Goal: Ask a question

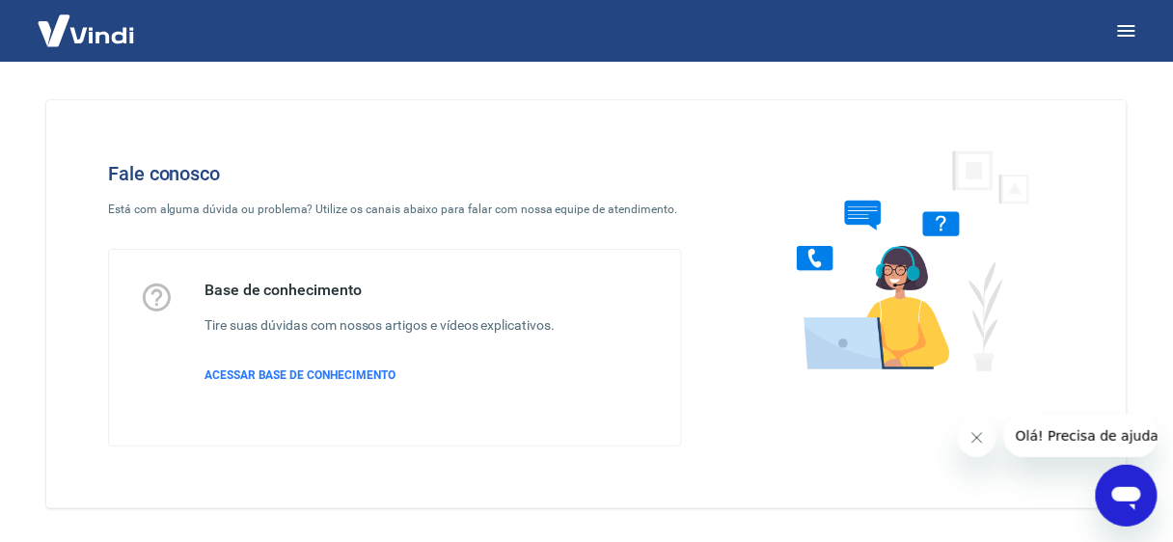
drag, startPoint x: 1148, startPoint y: 509, endPoint x: 2244, endPoint y: 974, distance: 1190.5
click at [1148, 509] on div "Abrir janela de mensagens" at bounding box center [1126, 495] width 58 height 58
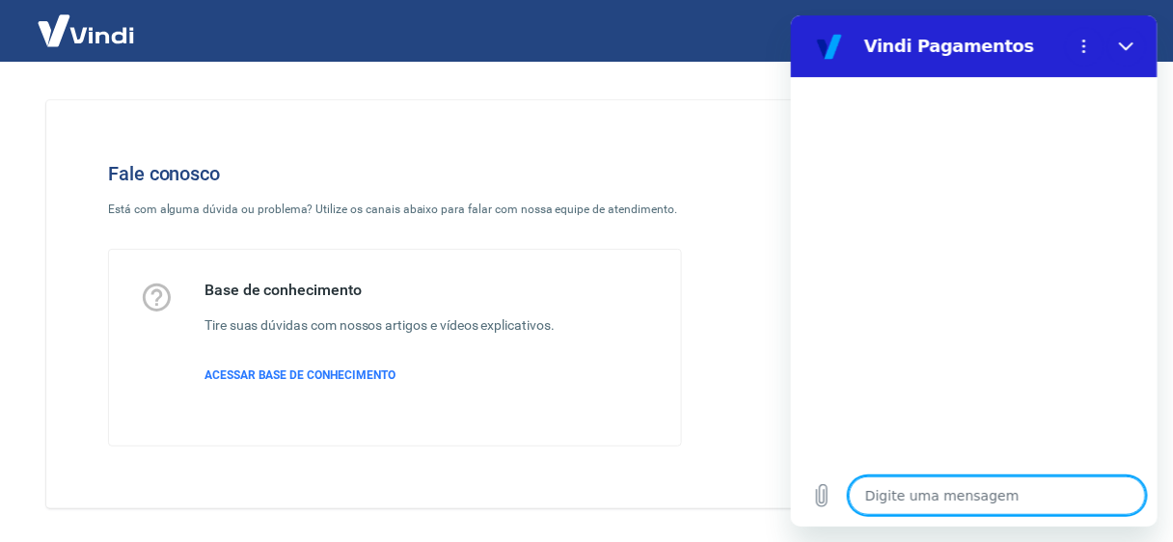
type textarea "o"
type textarea "x"
type textarea "ol"
type textarea "x"
type textarea "ola"
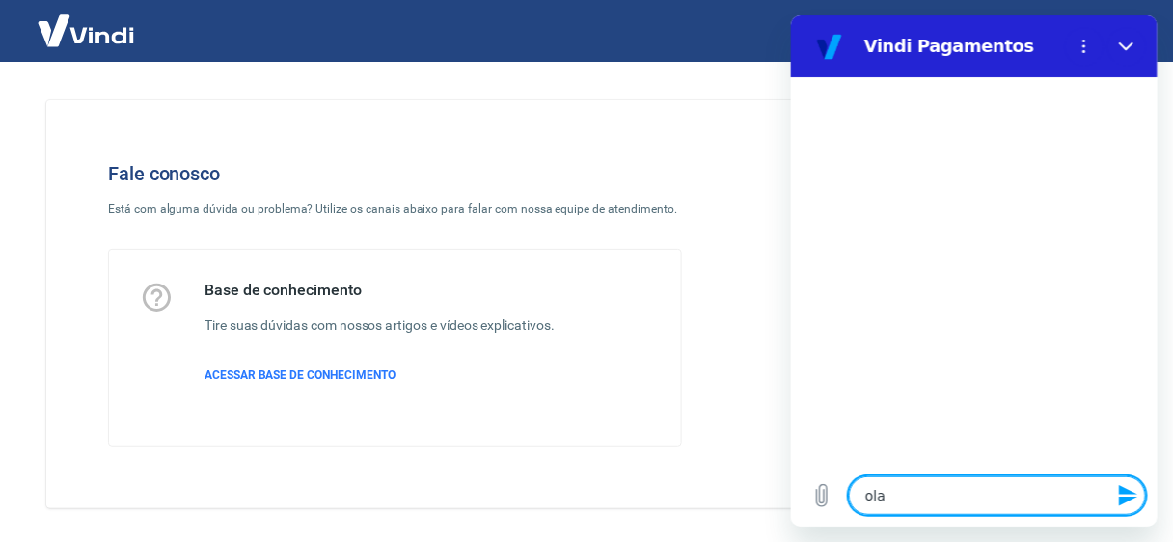
type textarea "x"
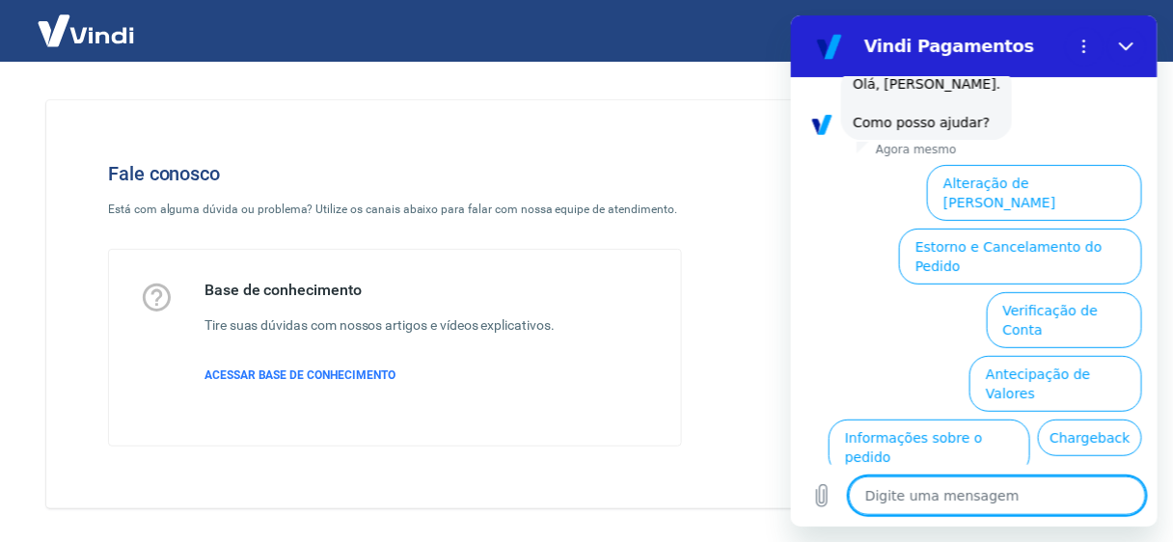
scroll to position [186, 0]
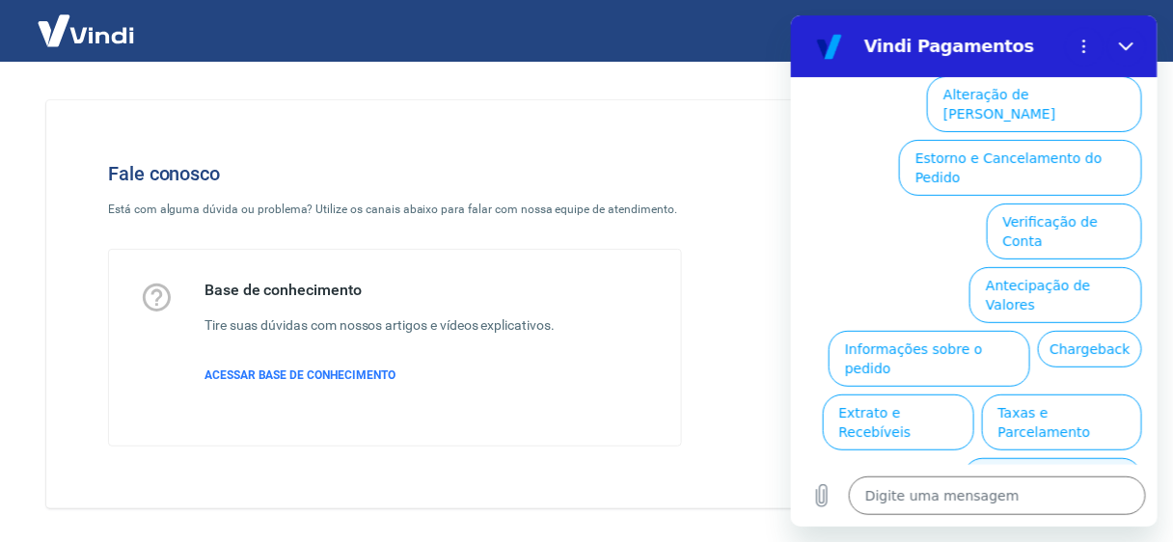
click at [1021, 457] on button "Alterar celular verificado" at bounding box center [1052, 485] width 178 height 56
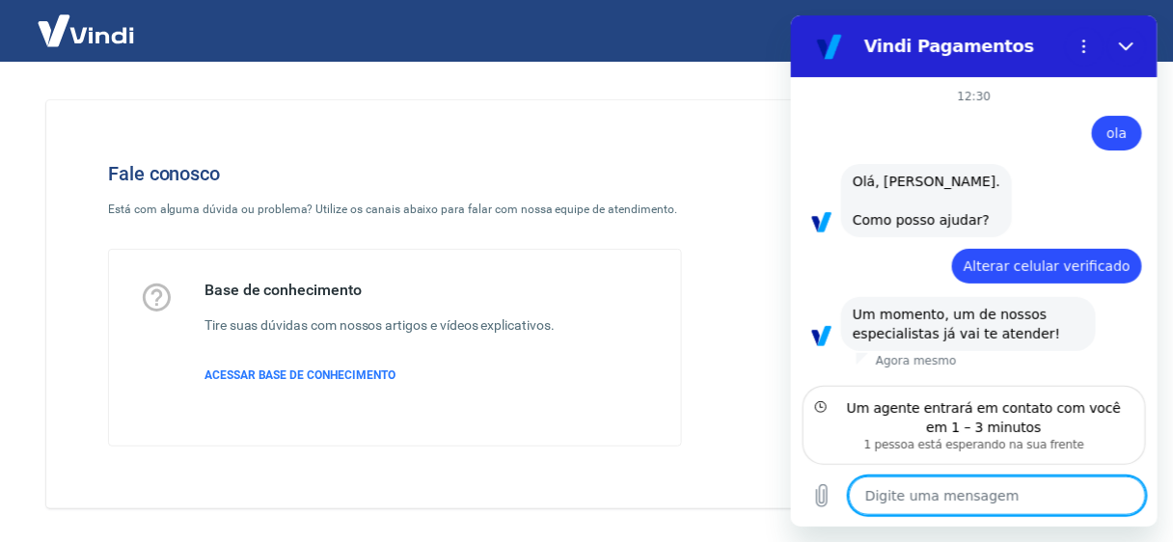
click at [919, 496] on textarea at bounding box center [996, 495] width 297 height 39
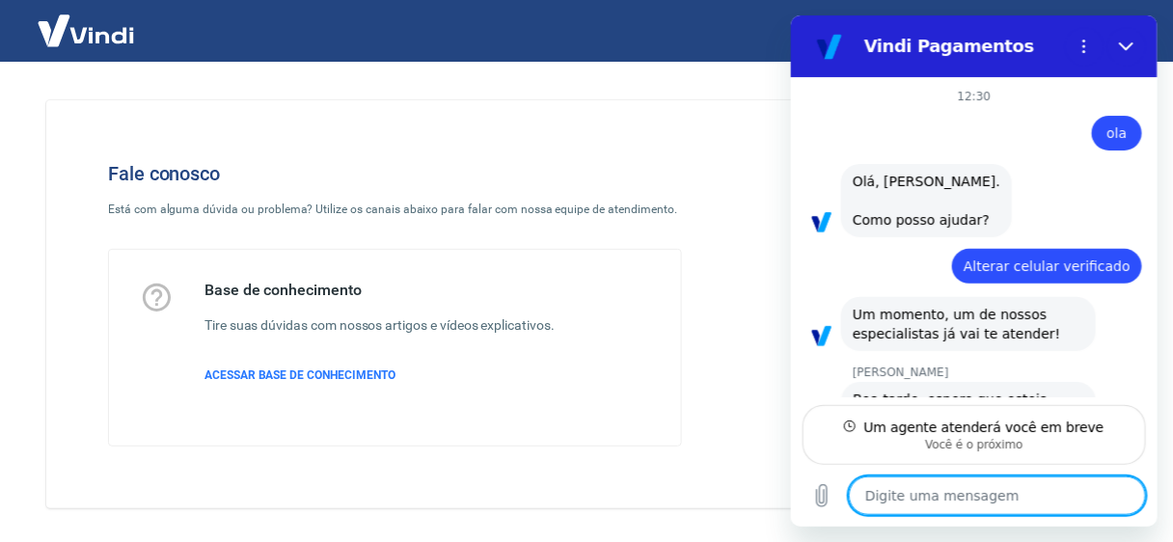
type textarea "x"
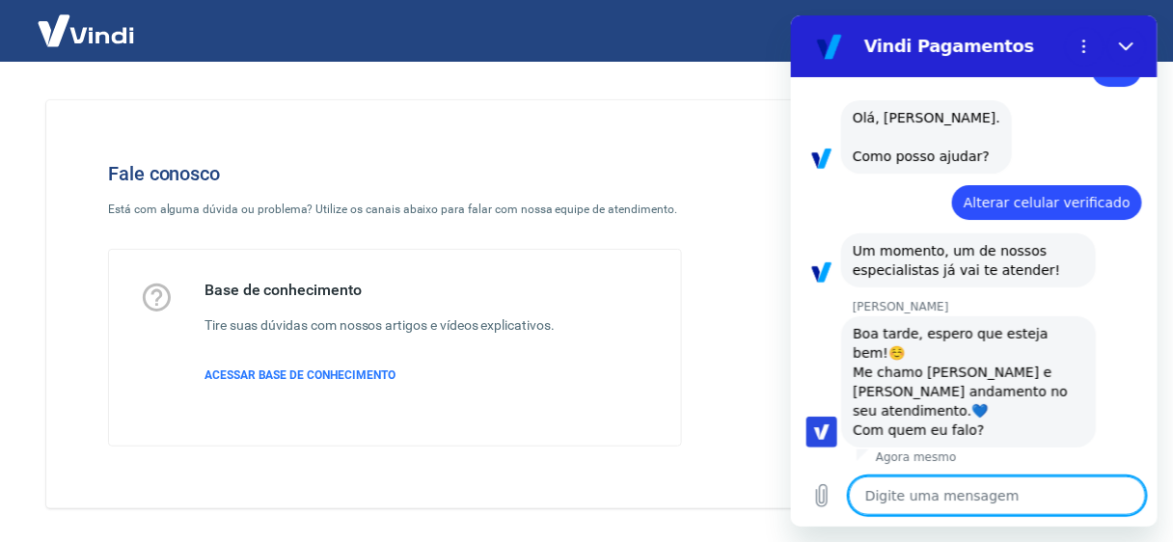
scroll to position [68, 0]
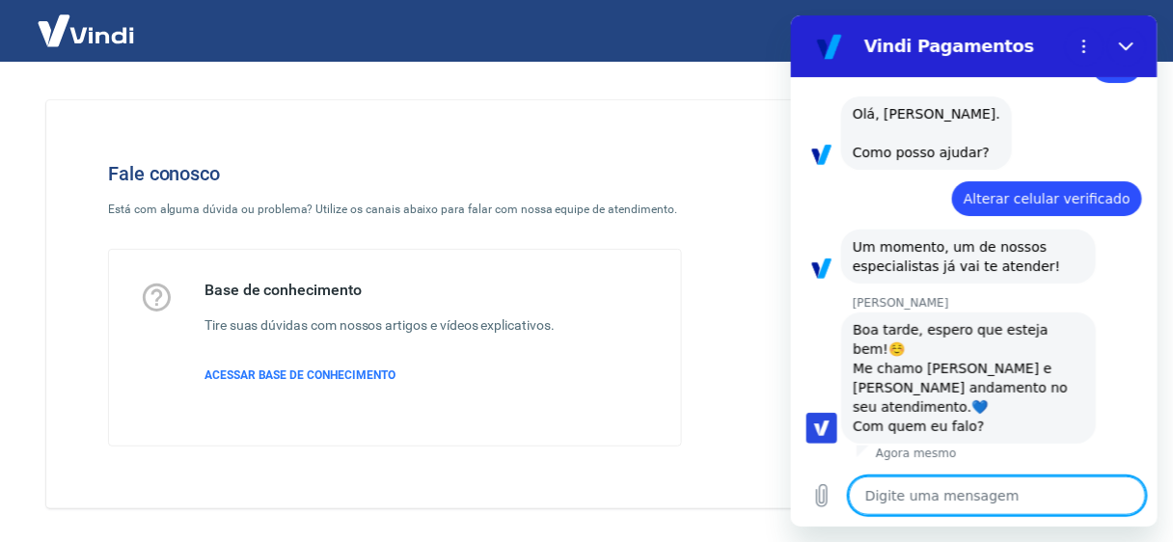
type textarea "v"
type textarea "x"
type textarea "b"
type textarea "x"
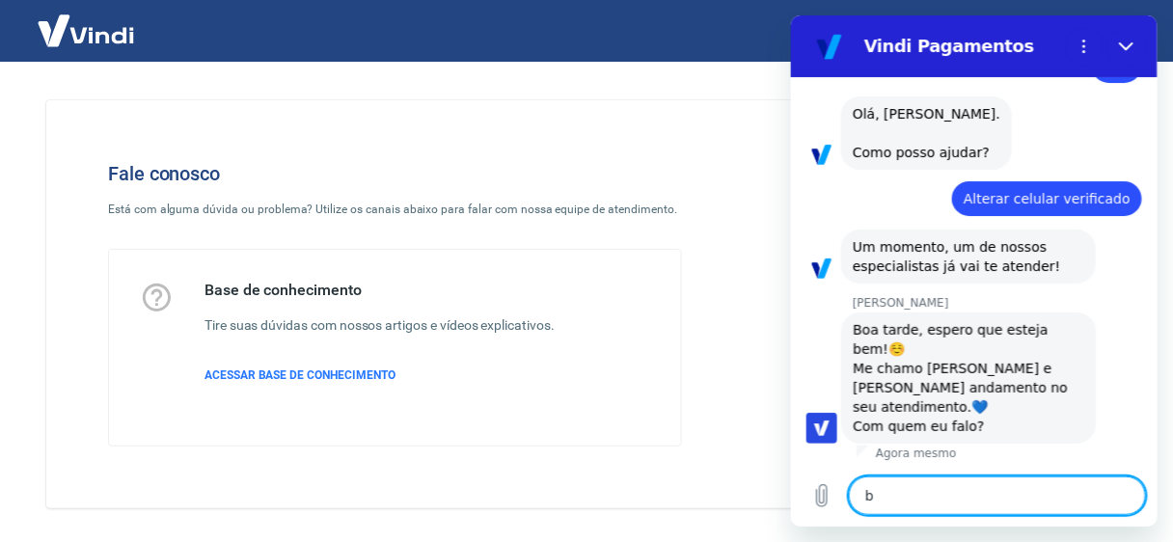
type textarea "bo"
type textarea "x"
type textarea "boa"
type textarea "x"
type textarea "boa"
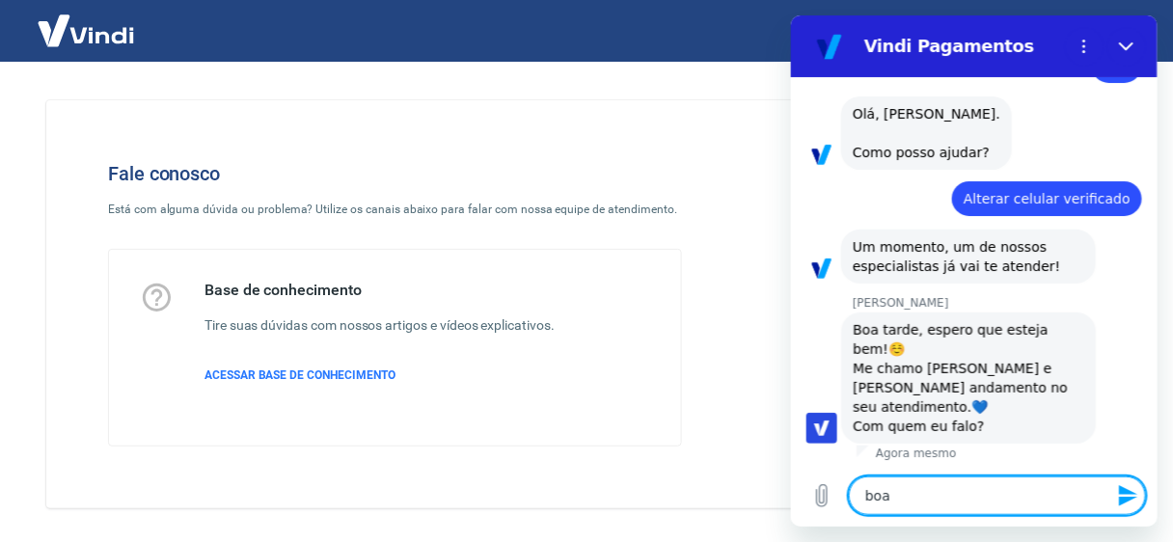
type textarea "x"
type textarea "boa t"
type textarea "x"
type textarea "boa ta"
type textarea "x"
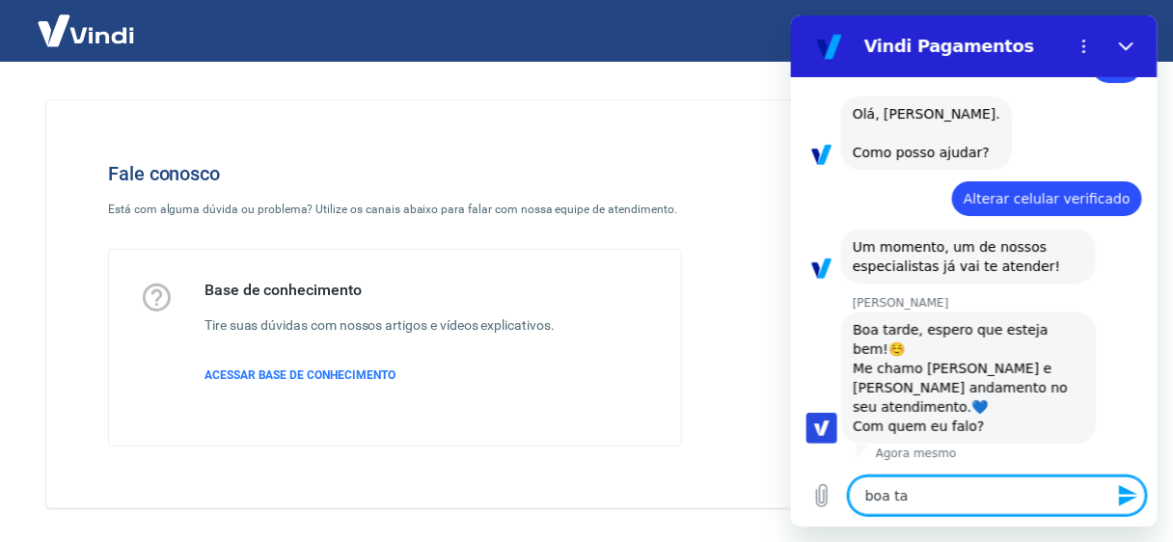
type textarea "boa tar"
type textarea "x"
type textarea "boa tard"
type textarea "x"
type textarea "boa tarde"
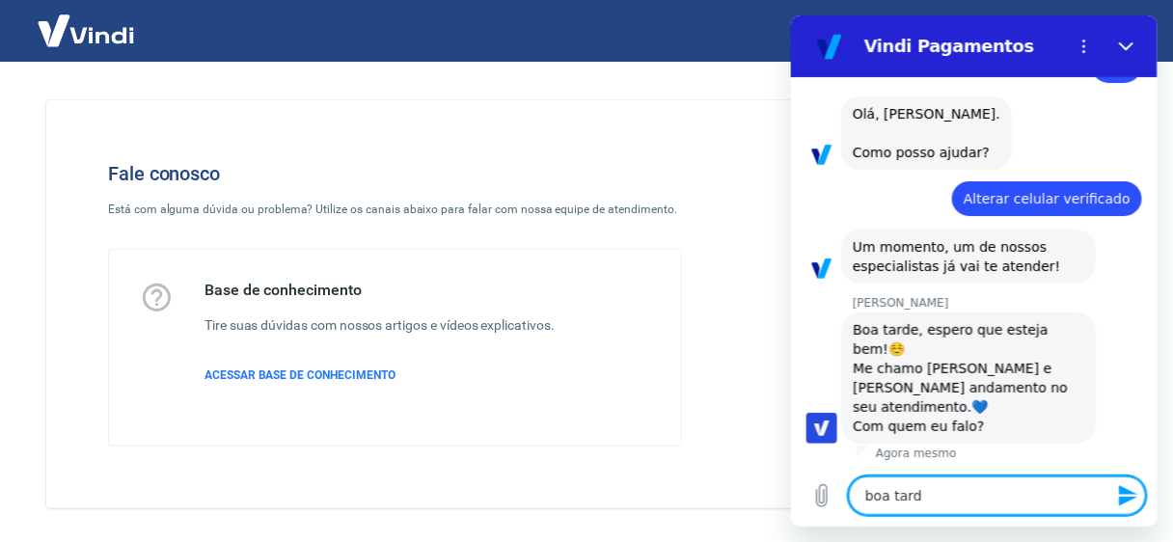
type textarea "x"
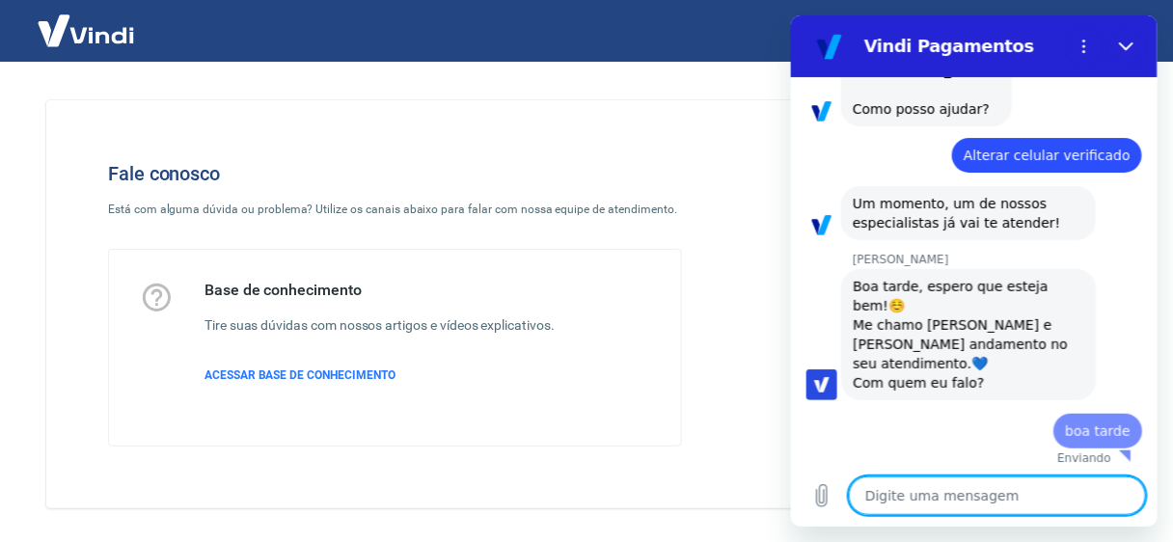
type textarea "x"
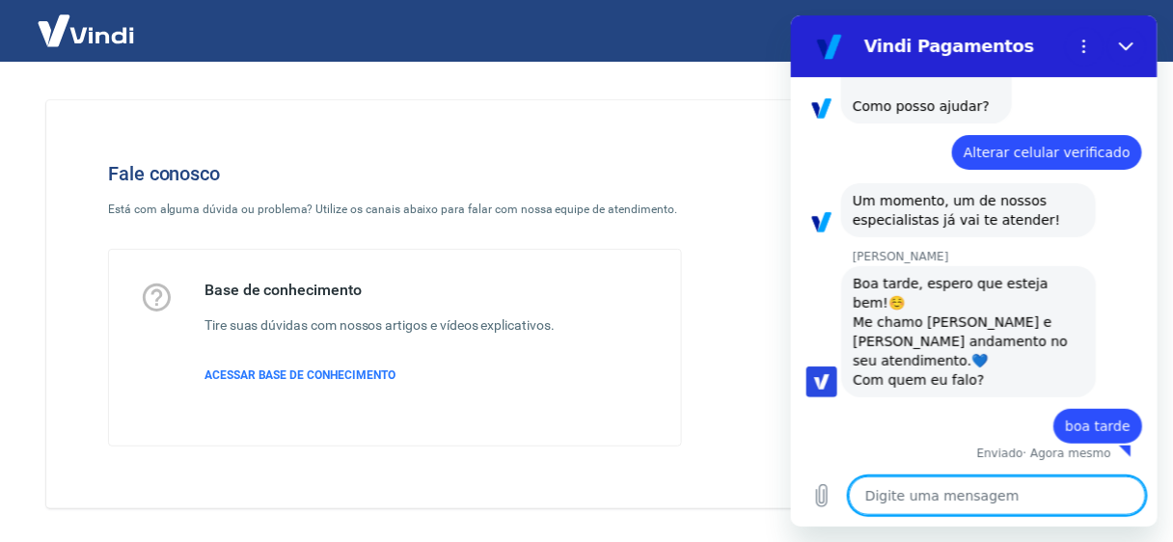
type textarea "C"
type textarea "x"
type textarea "Cr"
type textarea "x"
type textarea "Cri"
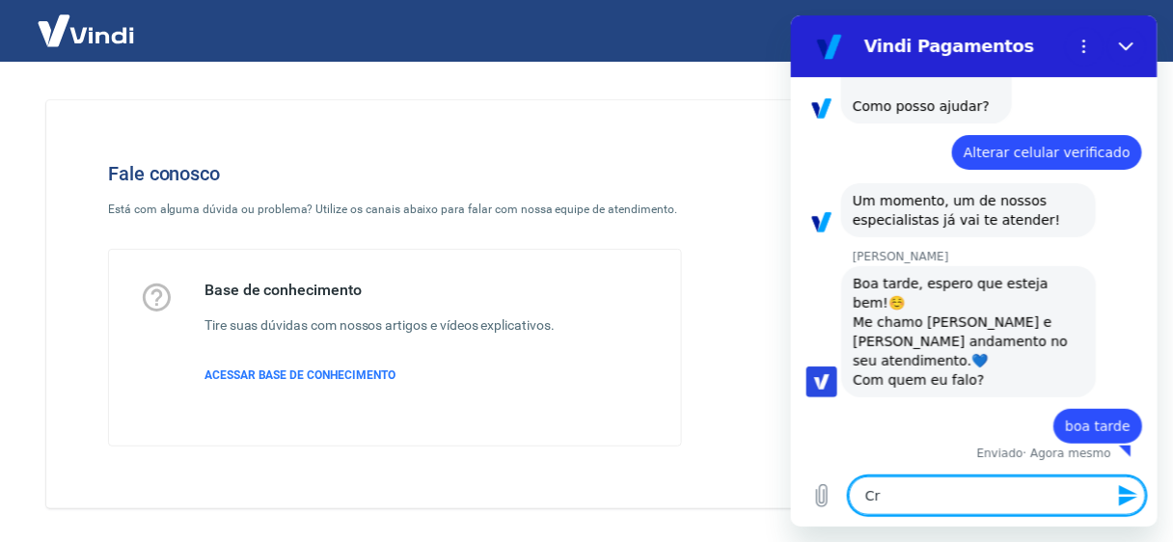
type textarea "x"
type textarea "Cris"
type textarea "x"
type textarea "[DEMOGRAPHIC_DATA]"
type textarea "x"
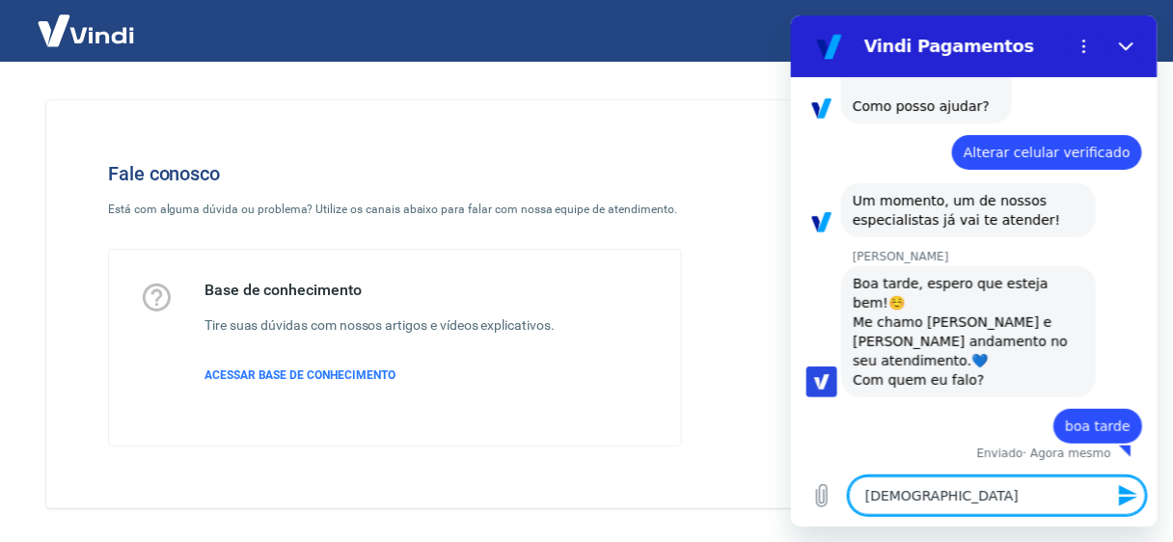
type textarea "[DEMOGRAPHIC_DATA]"
type textarea "x"
type textarea "[DEMOGRAPHIC_DATA]"
type textarea "x"
type textarea "[PERSON_NAME]"
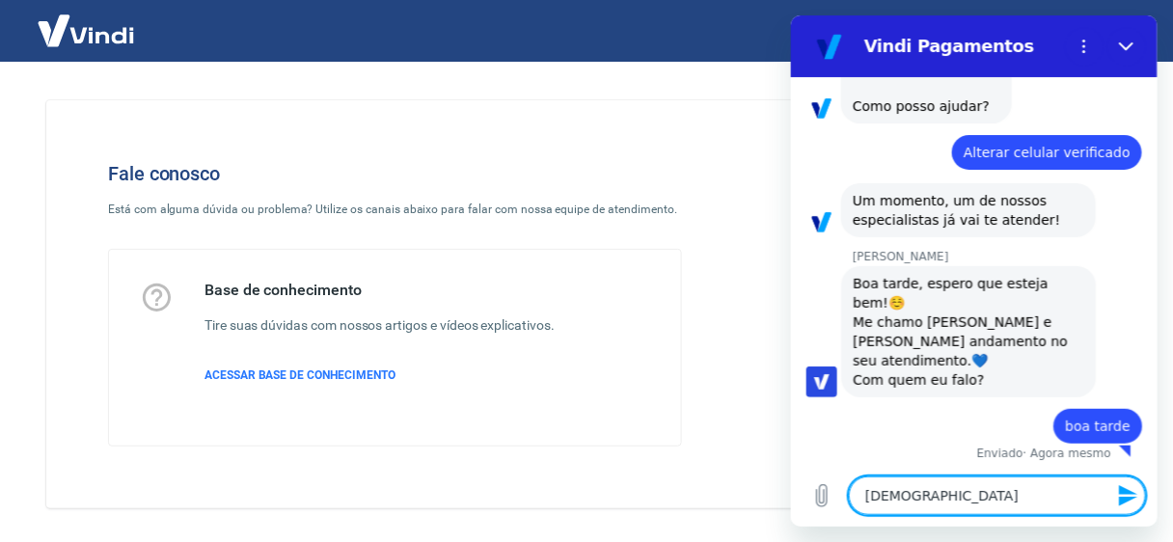
type textarea "x"
type textarea "[DEMOGRAPHIC_DATA]"
type textarea "x"
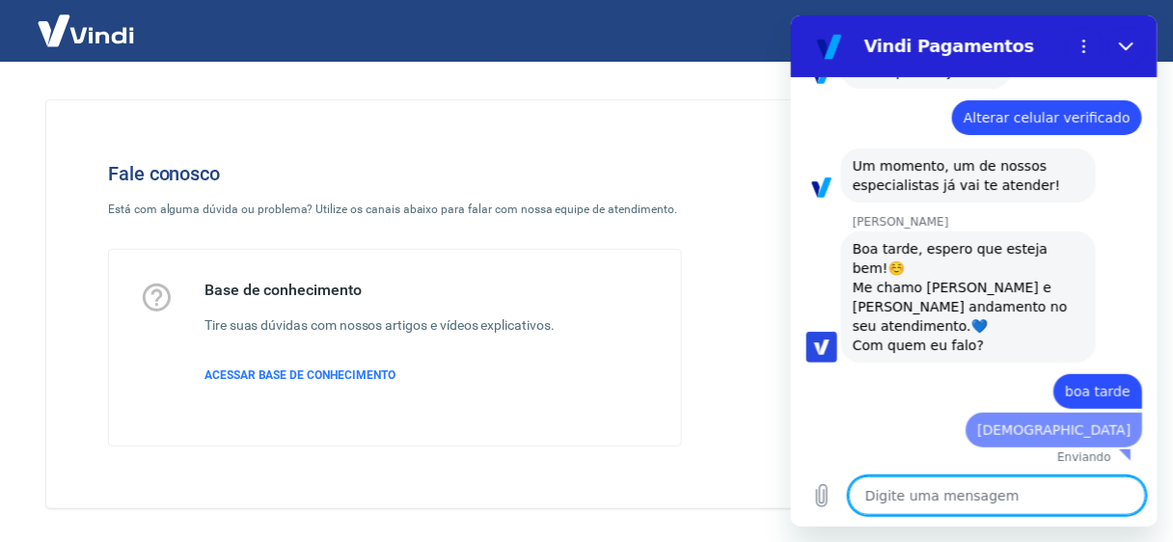
type textarea "x"
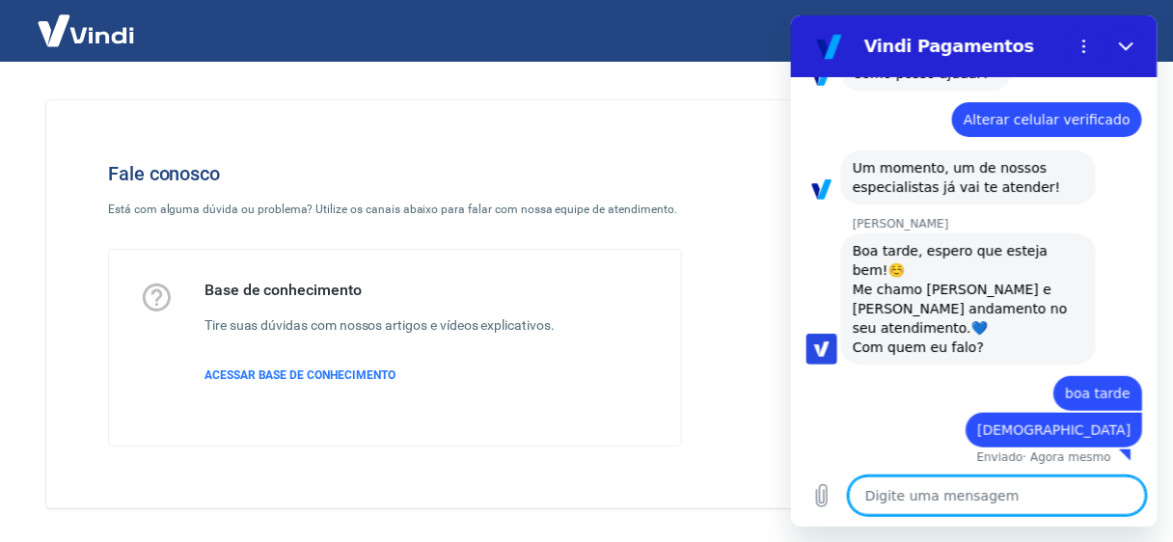
scroll to position [150, 0]
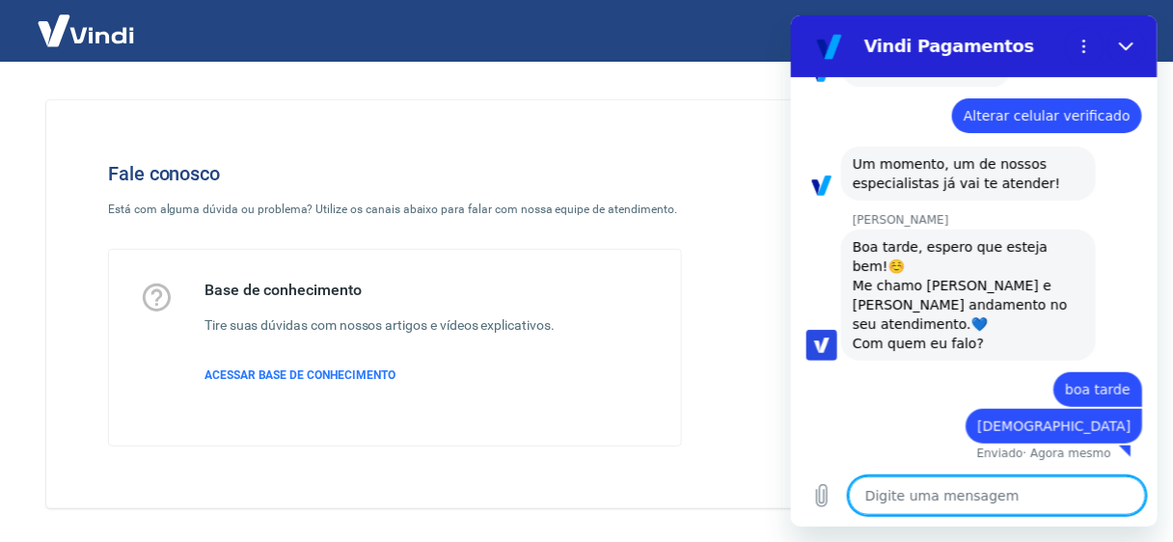
type textarea "e"
type textarea "x"
type textarea "es"
type textarea "x"
type textarea "est"
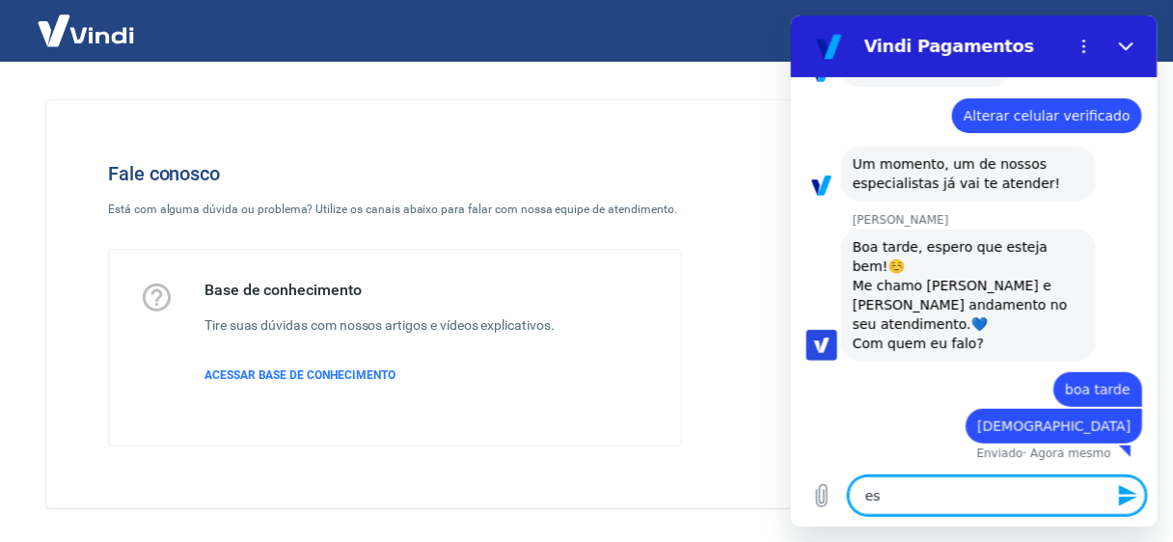
type textarea "x"
type textarea "esto"
type textarea "x"
type textarea "estou"
type textarea "x"
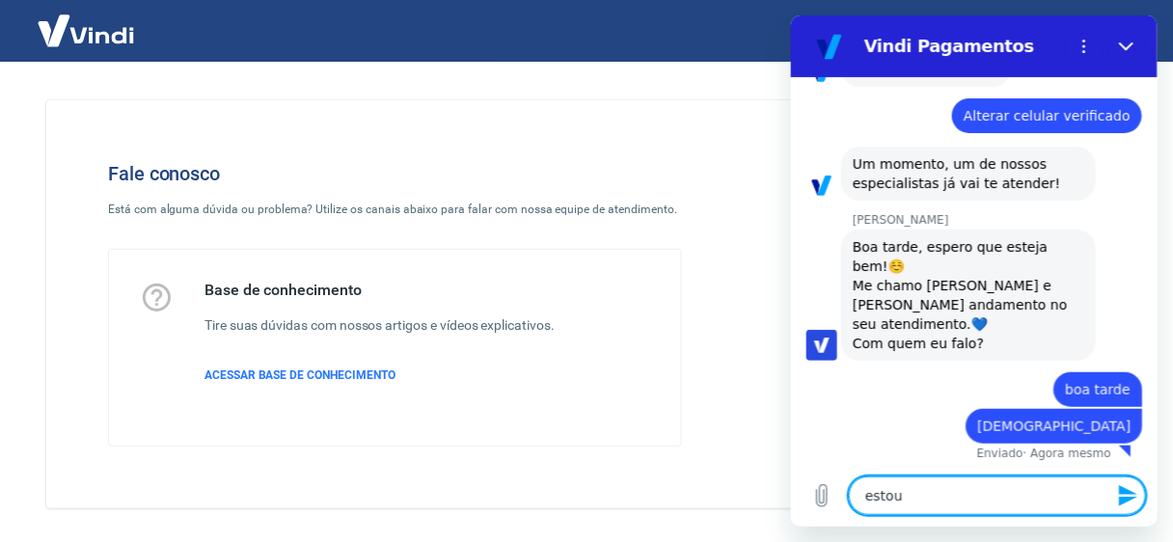
type textarea "estou"
type textarea "x"
type textarea "estou m"
type textarea "x"
type textarea "estou mi"
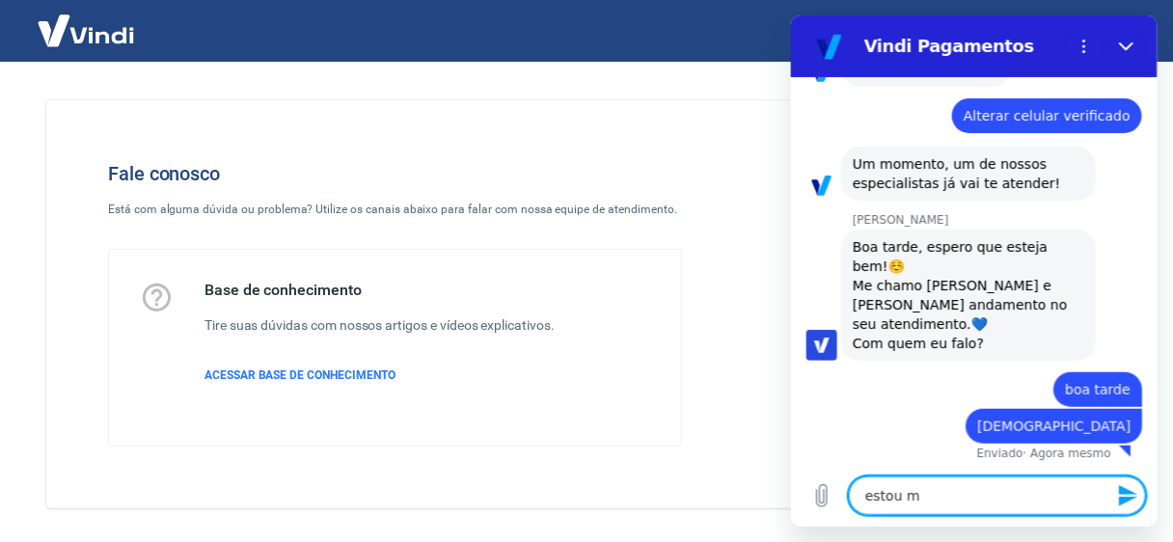
type textarea "x"
type textarea "estou mig"
type textarea "x"
type textarea "estou migr"
type textarea "x"
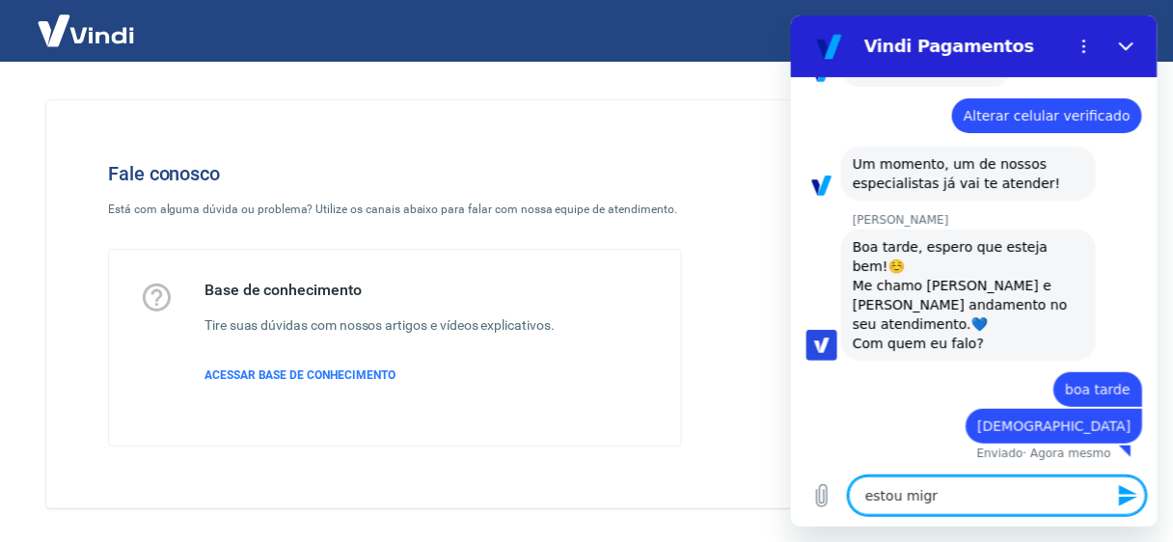
type textarea "estou migra"
type textarea "x"
type textarea "estou migran"
type textarea "x"
type textarea "estou migrand"
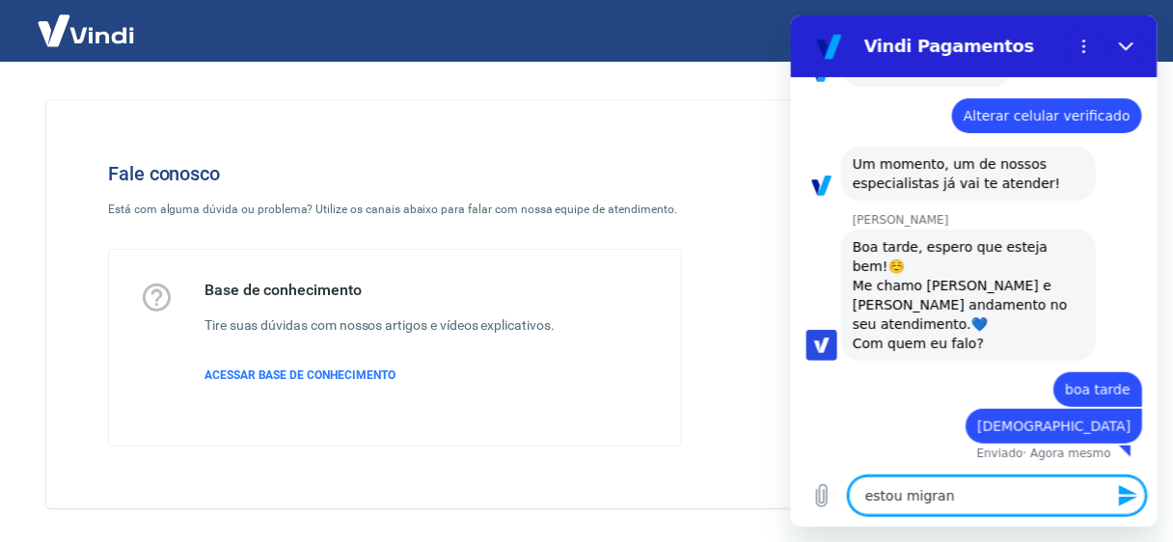
type textarea "x"
type textarea "estou migrando"
type textarea "x"
type textarea "estou migrando"
type textarea "x"
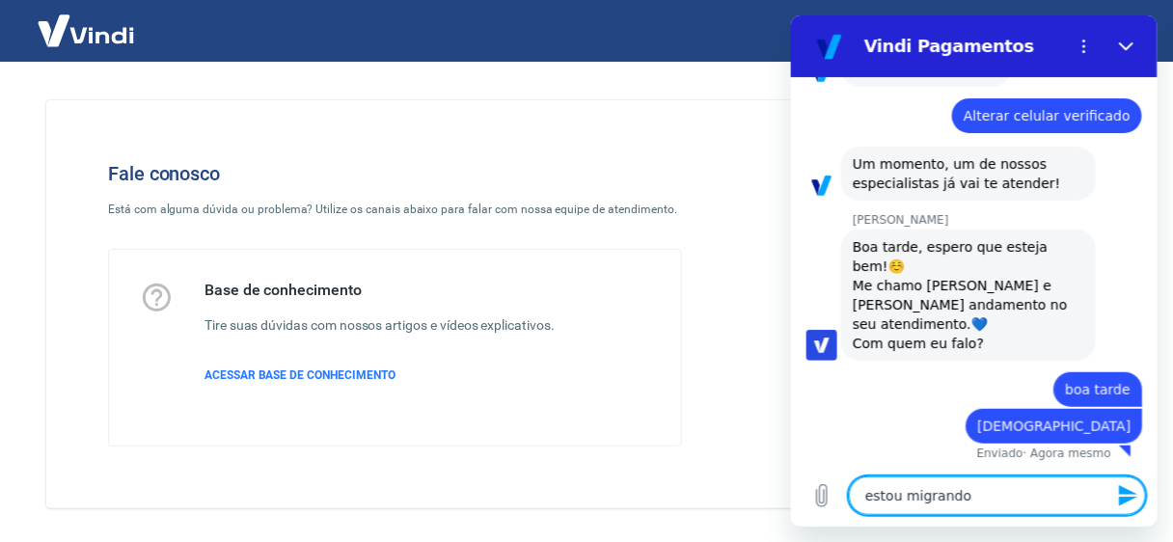
type textarea "estou migrando p"
type textarea "x"
type textarea "estou migrando"
type textarea "x"
type textarea "estou migrando n"
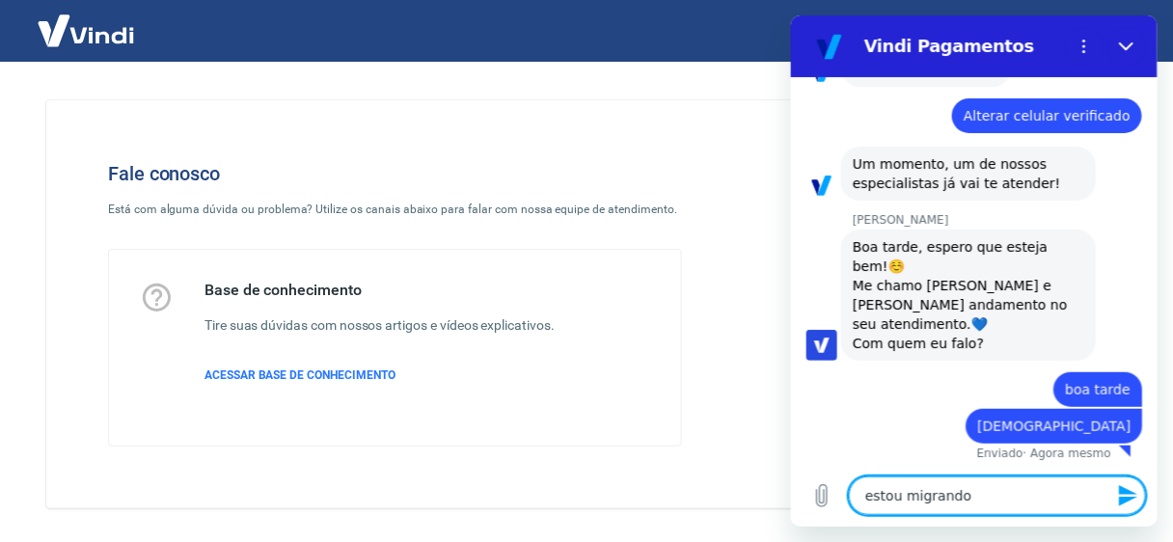
type textarea "x"
type textarea "estou migrando no"
type textarea "x"
type textarea "estou migrando nos"
type textarea "x"
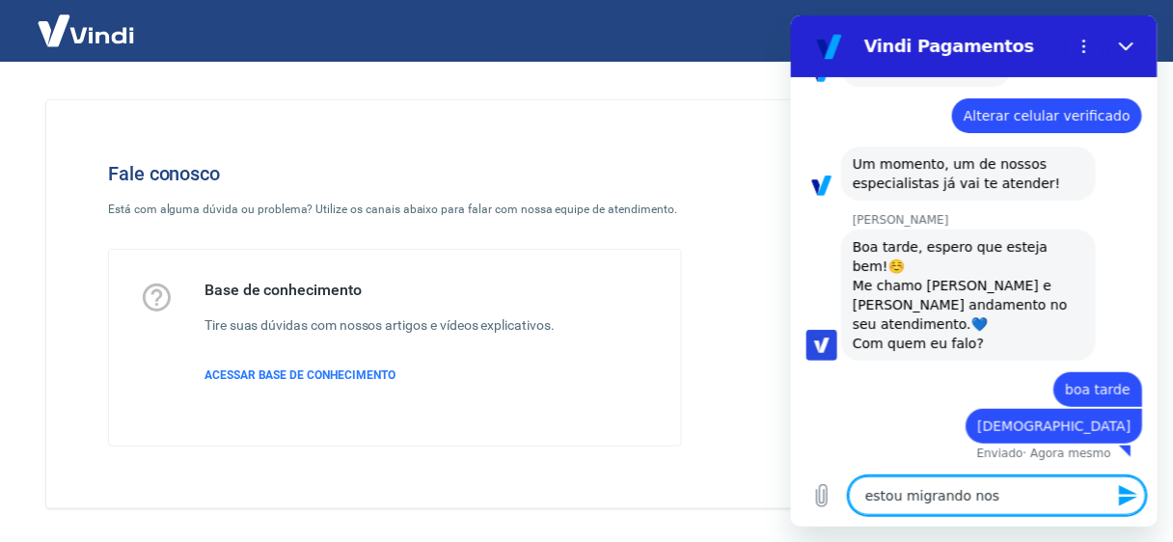
type textarea "estou migrando noss"
type textarea "x"
type textarea "estou migrando nossa"
type textarea "x"
type textarea "estou migrando nossa"
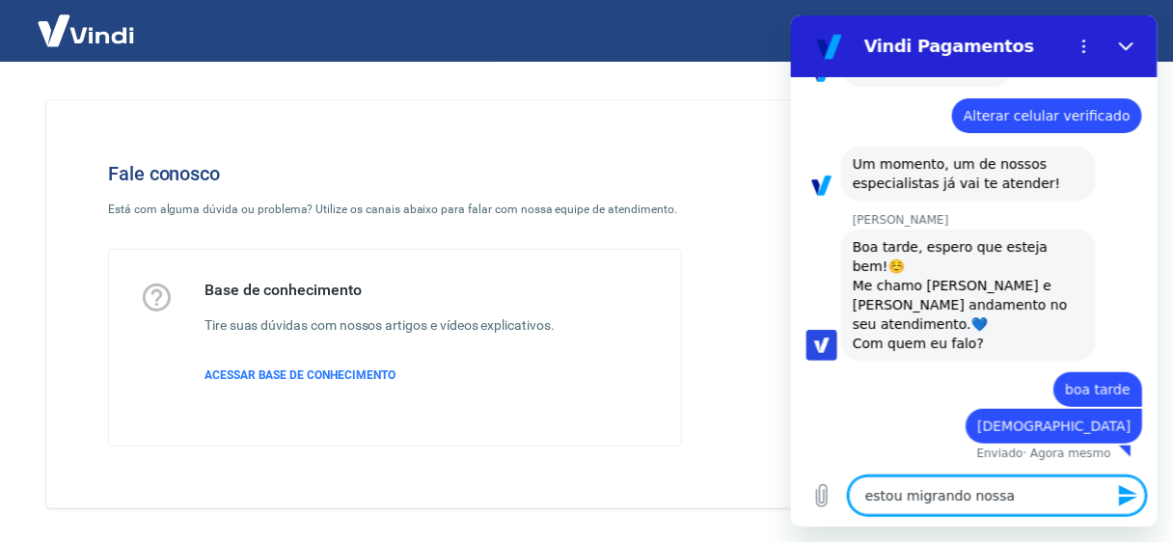
type textarea "x"
type textarea "estou migrando nossa c"
type textarea "x"
type textarea "estou migrando nossa co"
type textarea "x"
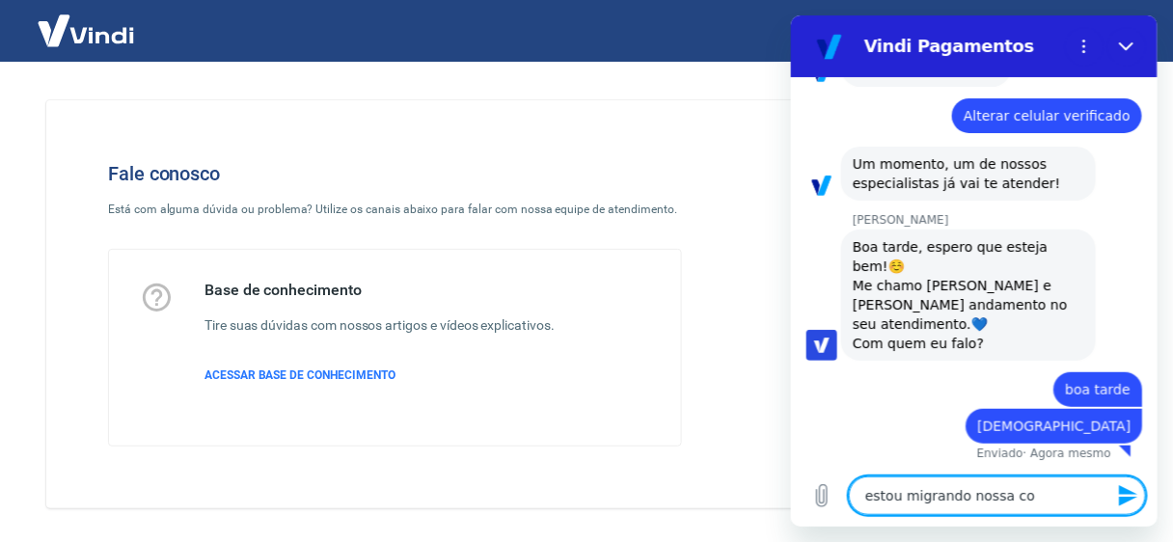
type textarea "estou migrando nossa con"
type textarea "x"
type textarea "estou migrando nossa cont"
type textarea "x"
type textarea "estou migrando nossa conta"
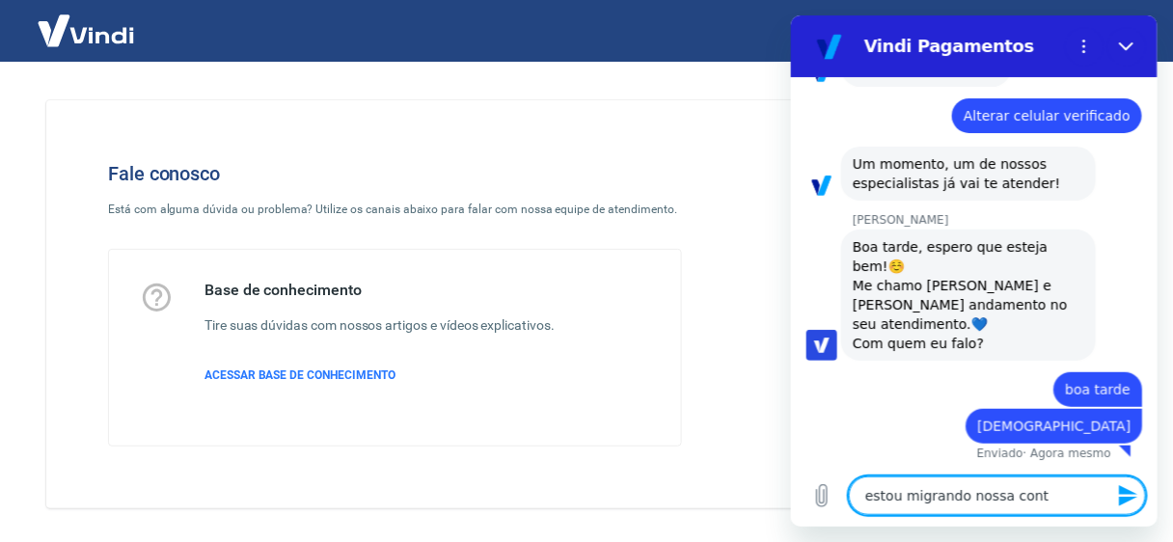
type textarea "x"
type textarea "estou migrando nossa conta"
type textarea "x"
type textarea "estou migrando nossa conta p"
type textarea "x"
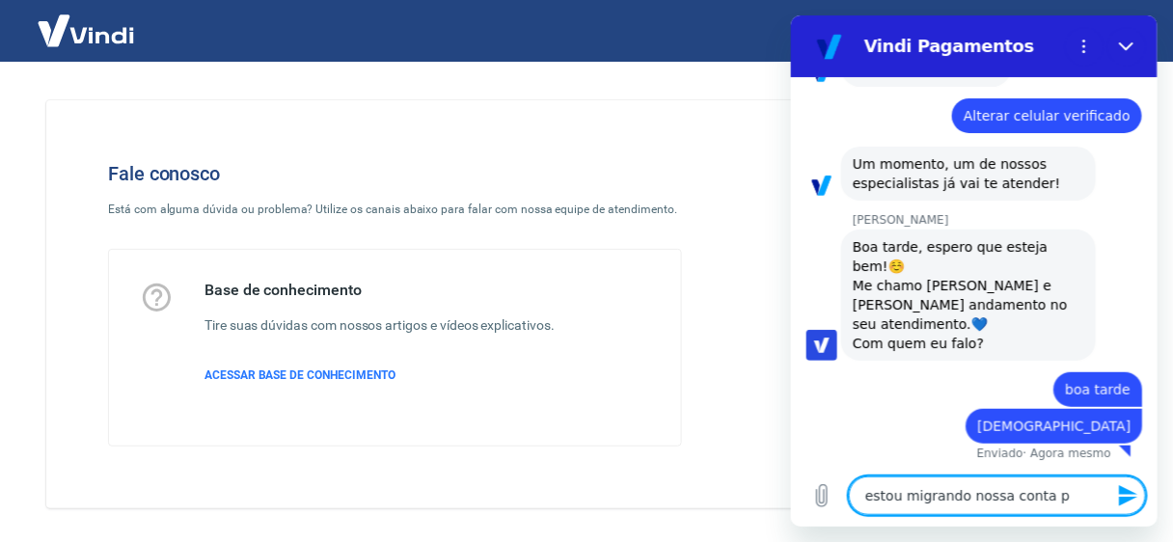
type textarea "estou migrando nossa conta pa"
type textarea "x"
type textarea "estou migrando nossa conta par"
type textarea "x"
type textarea "estou migrando nossa conta para"
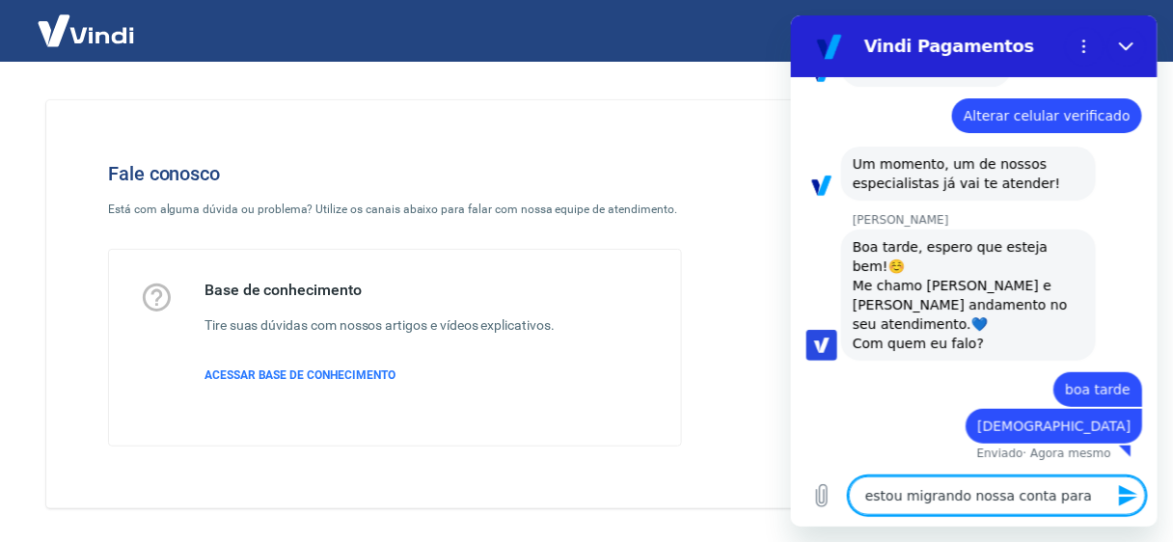
type textarea "x"
type textarea "estou migrando nossa conta para"
type textarea "x"
type textarea "estou migrando nossa conta para c"
type textarea "x"
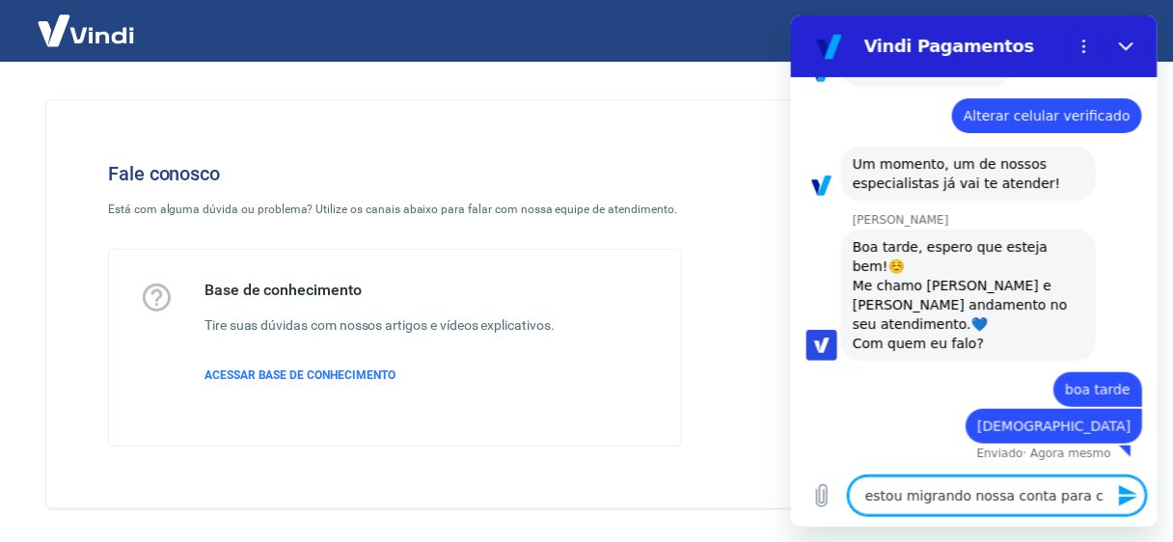
type textarea "estou migrando nossa conta para co"
type textarea "x"
type textarea "estou migrando nossa conta para con"
type textarea "x"
type textarea "estou migrando nossa conta para cont"
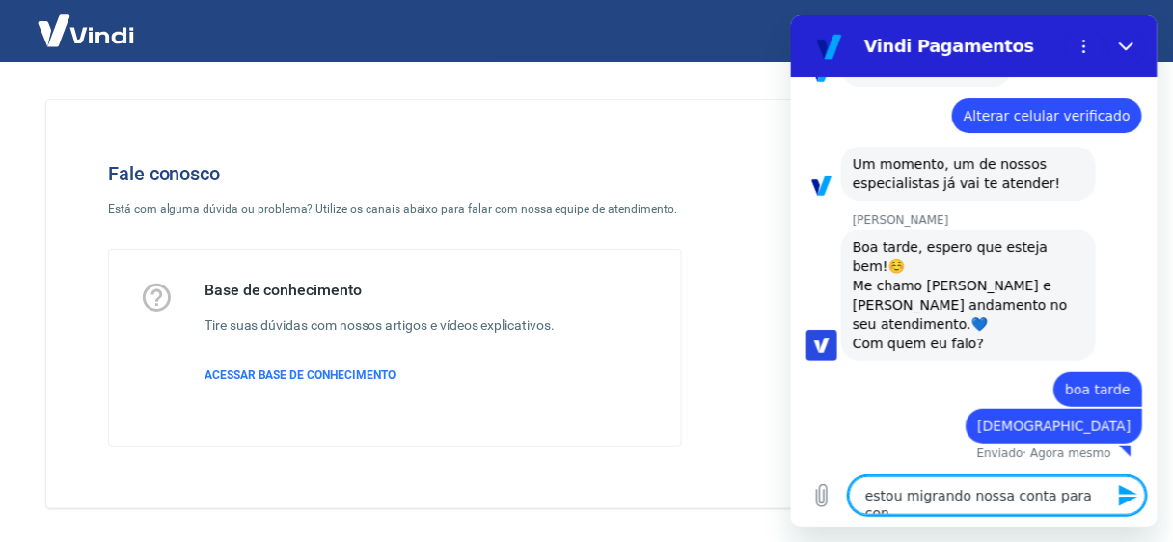
type textarea "x"
type textarea "estou migrando nossa conta para conta"
type textarea "x"
type textarea "estou migrando nossa conta para conta"
type textarea "x"
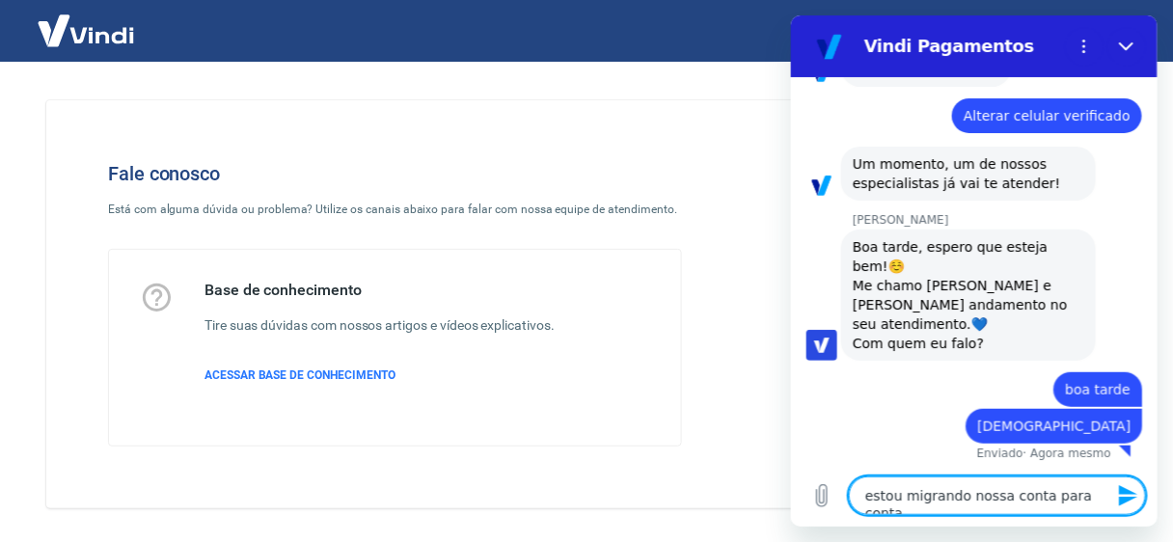
type textarea "estou migrando nossa conta para conta d"
type textarea "x"
type textarea "estou migrando nossa conta para conta di"
type textarea "x"
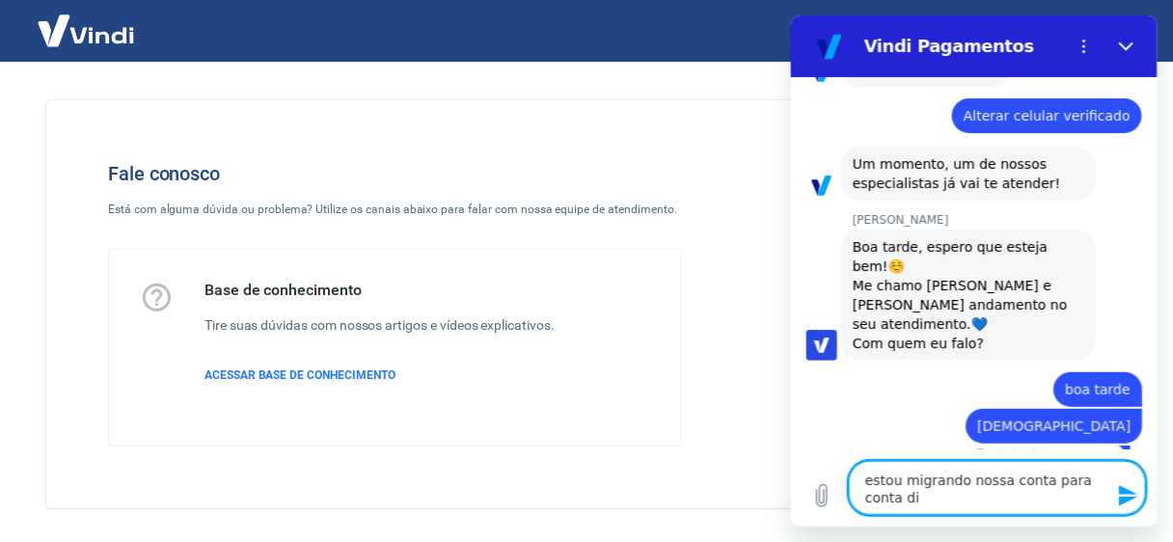
type textarea "estou migrando nossa conta para conta dig"
type textarea "x"
type textarea "estou migrando nossa conta para conta digi"
type textarea "x"
type textarea "estou migrando nossa conta para conta digit"
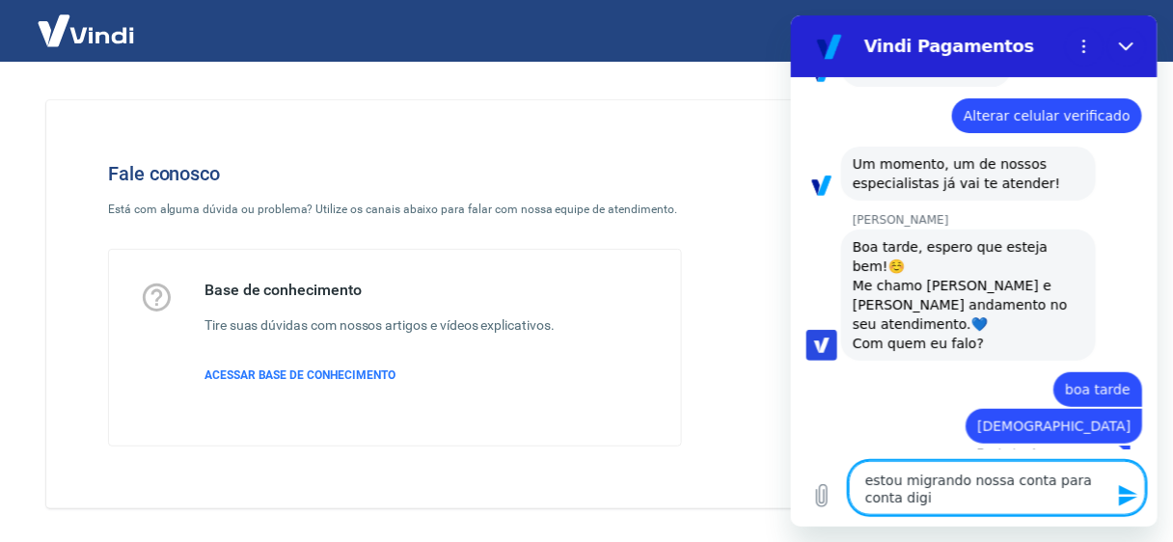
type textarea "x"
type textarea "estou migrando nossa conta para conta digita"
type textarea "x"
type textarea "estou migrando nossa conta para conta digital"
type textarea "x"
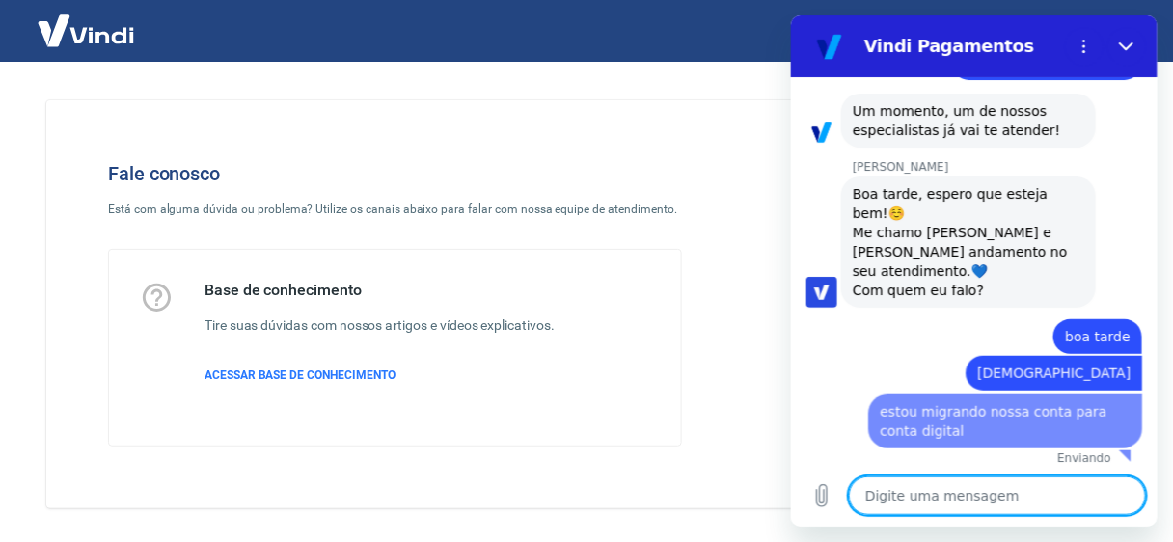
type textarea "x"
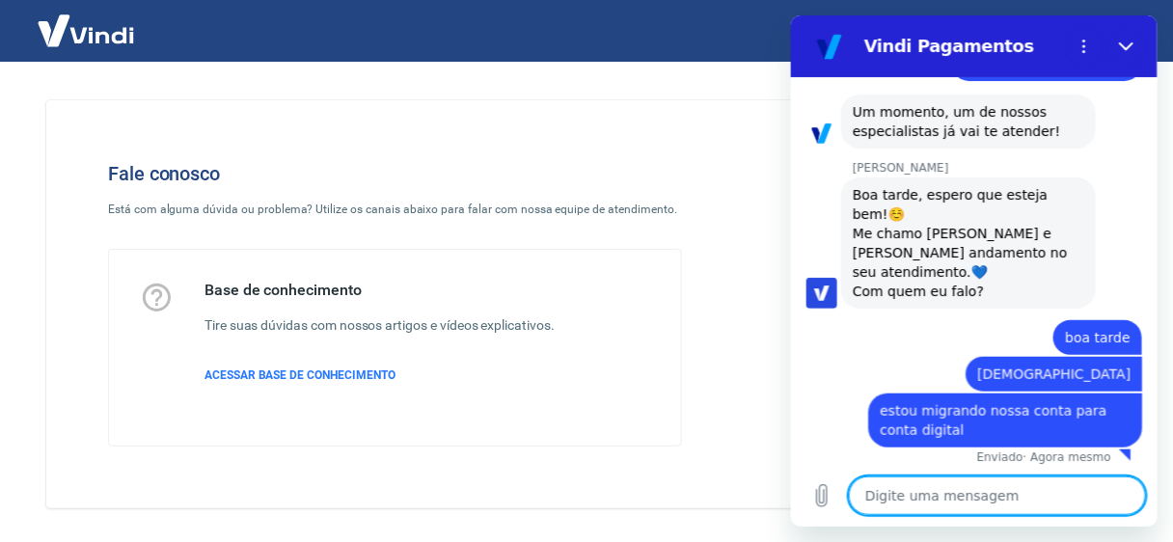
scroll to position [206, 0]
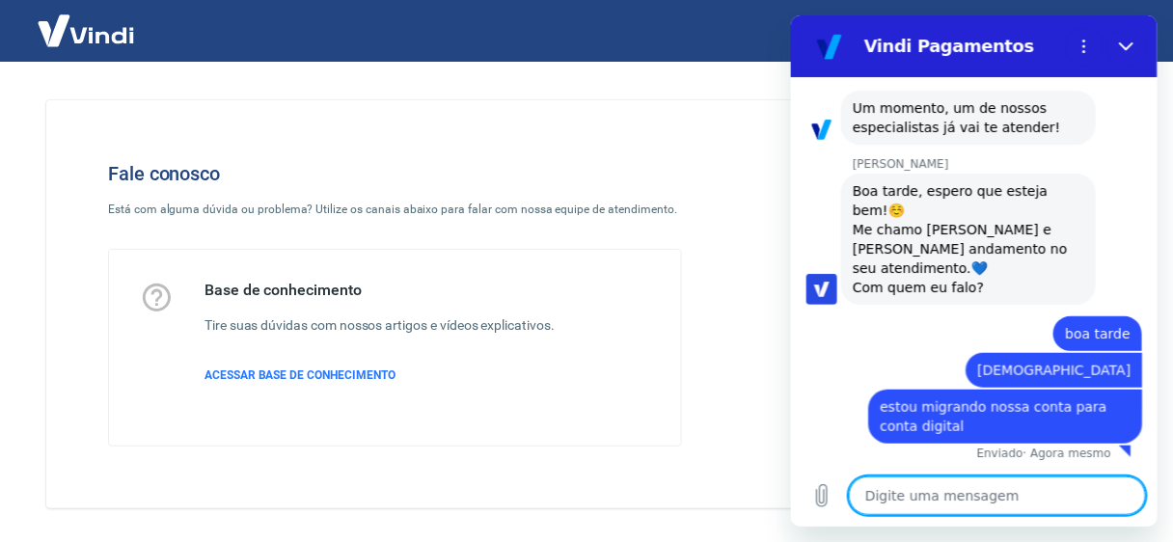
type textarea "p"
type textarea "x"
type textarea "po"
type textarea "x"
type textarea "por"
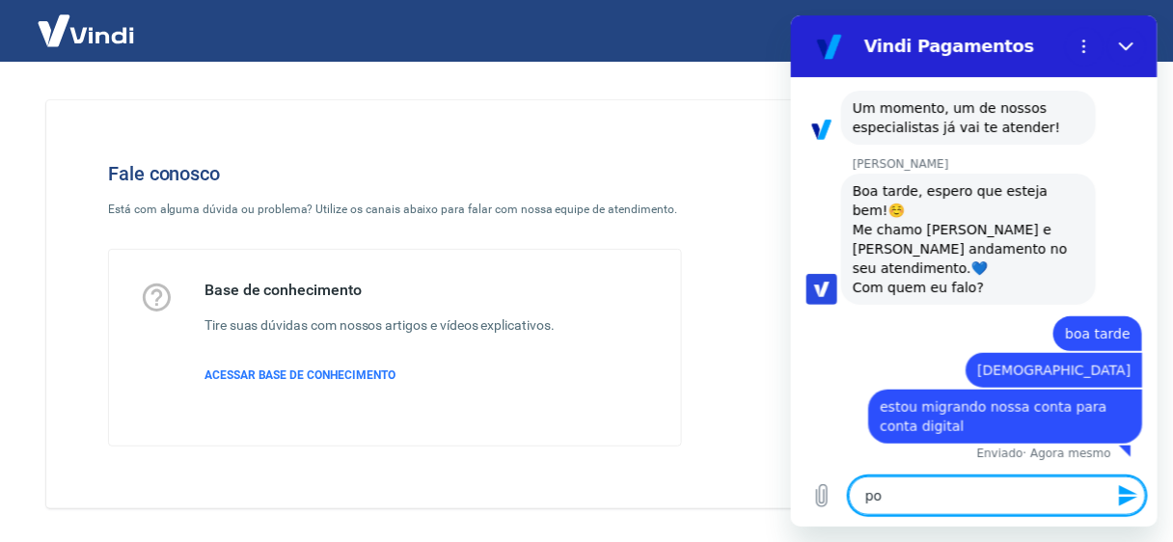
type textarea "x"
type textarea "poré"
type textarea "x"
type textarea "porém"
type textarea "x"
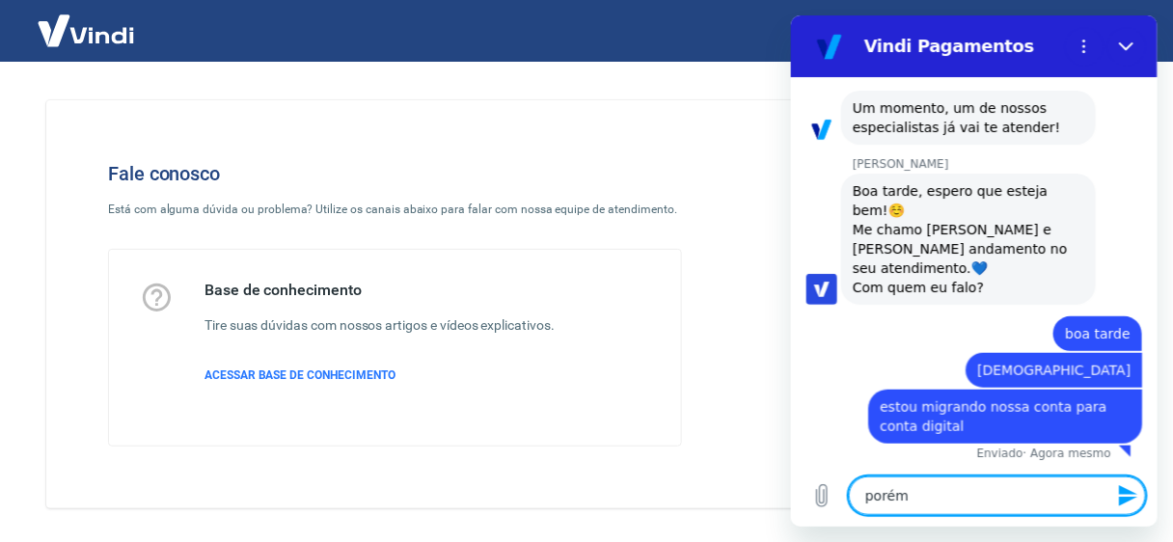
type textarea "porém,"
type textarea "x"
type textarea "porém,"
type textarea "x"
type textarea "porém, p"
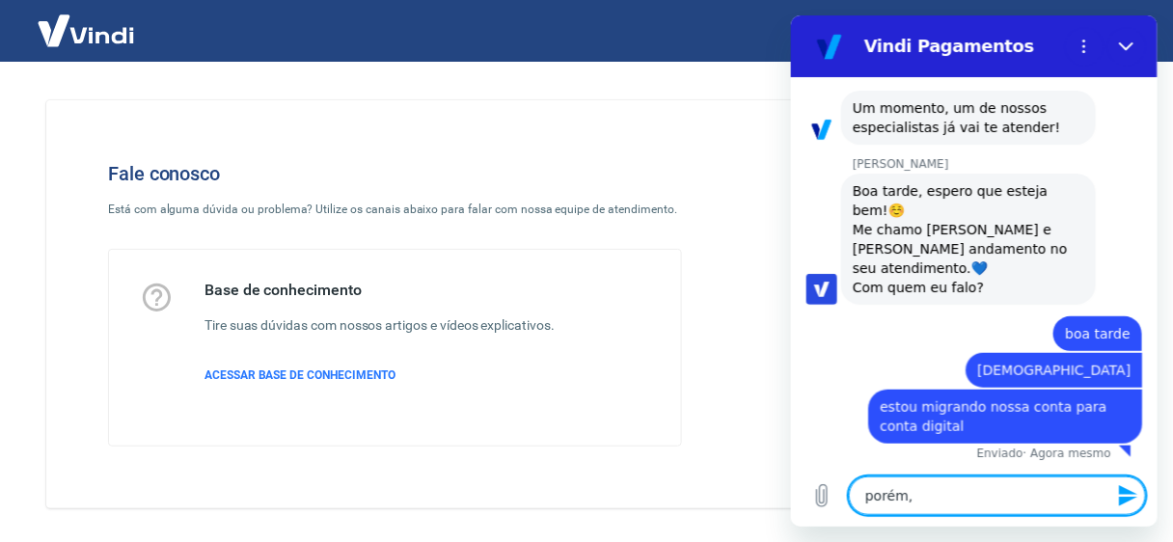
type textarea "x"
type textarea "porém, pr"
type textarea "x"
type textarea "porém, pre"
type textarea "x"
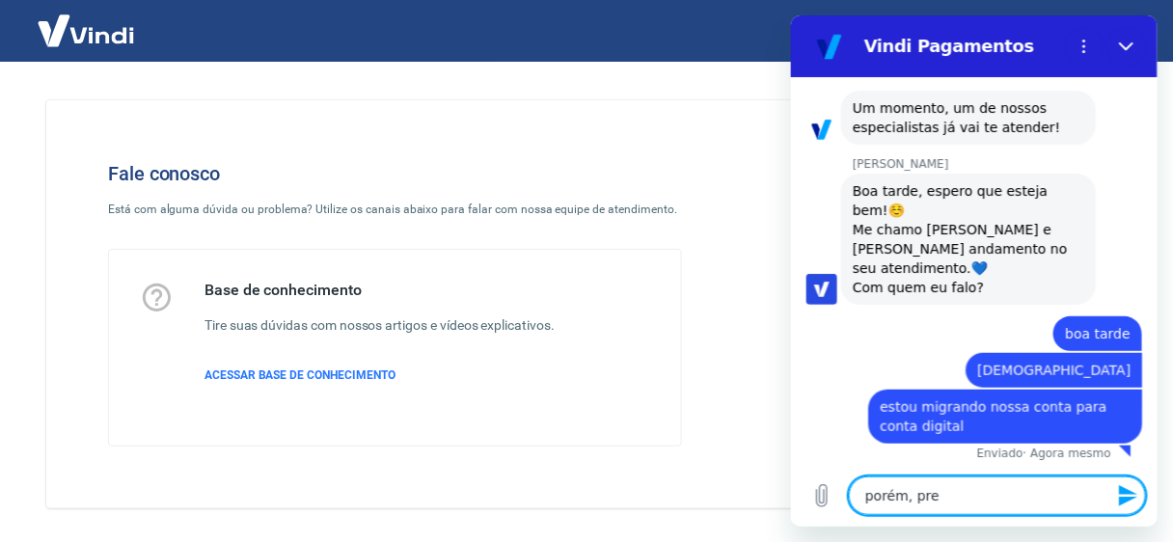
type textarea "porém, prec"
type textarea "x"
type textarea "porém, preci"
type textarea "x"
type textarea "porém, precis"
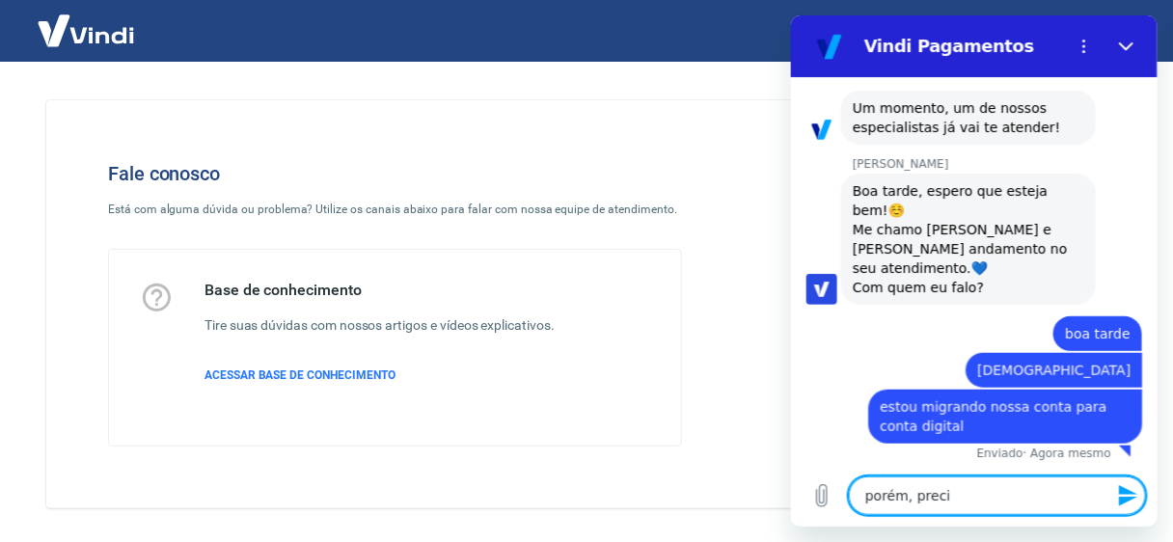
type textarea "x"
type textarea "porém, preciso"
type textarea "x"
type textarea "porém, preciso"
type textarea "x"
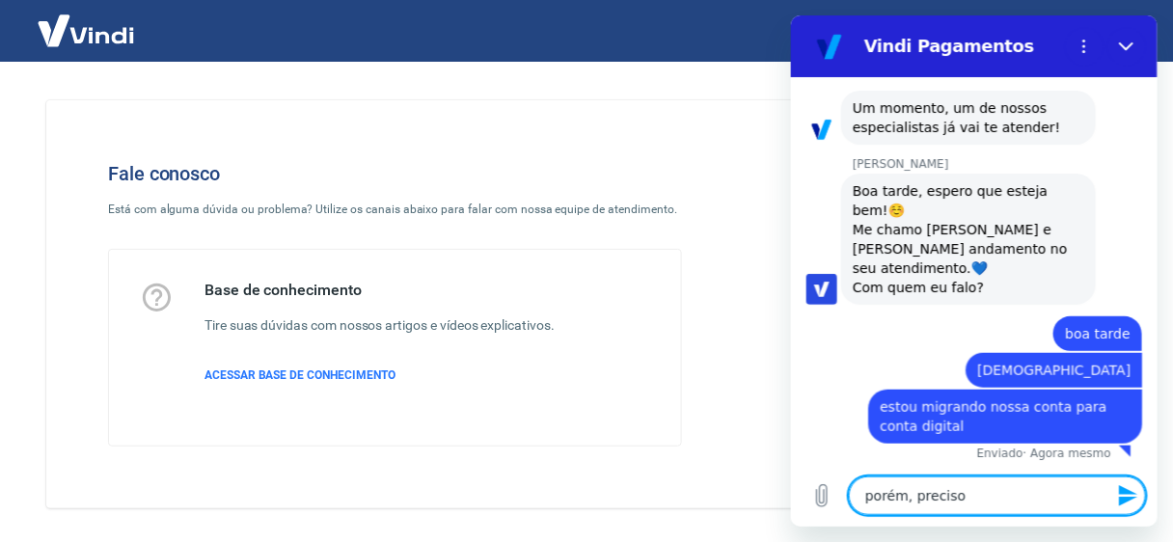
type textarea "porém, preciso q"
type textarea "x"
type textarea "porém, preciso qu"
type textarea "x"
type textarea "porém, preciso que"
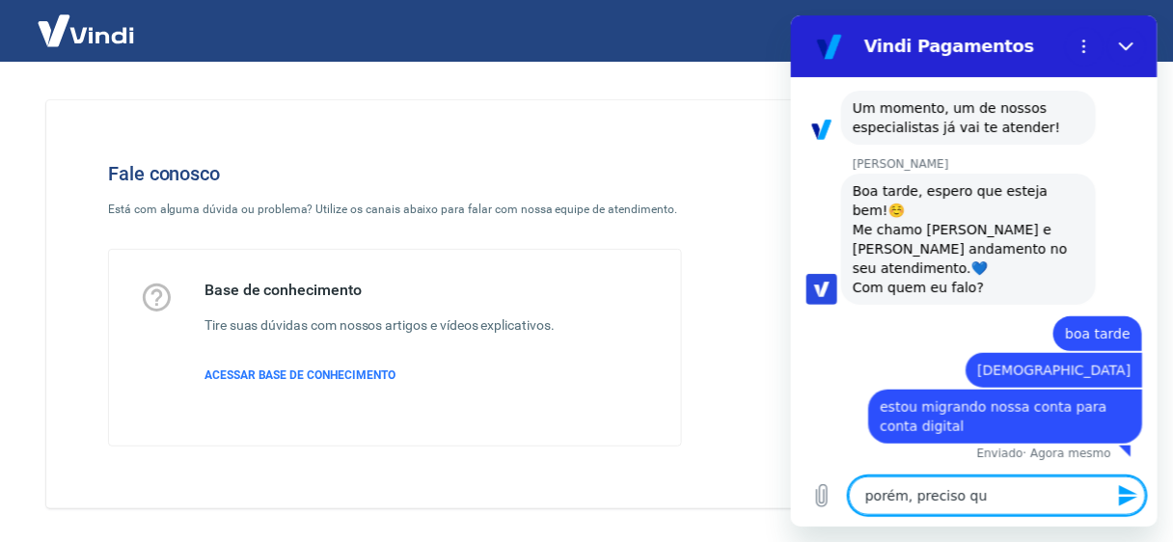
type textarea "x"
type textarea "porém, preciso que"
type textarea "x"
type textarea "porém, preciso que d"
type textarea "x"
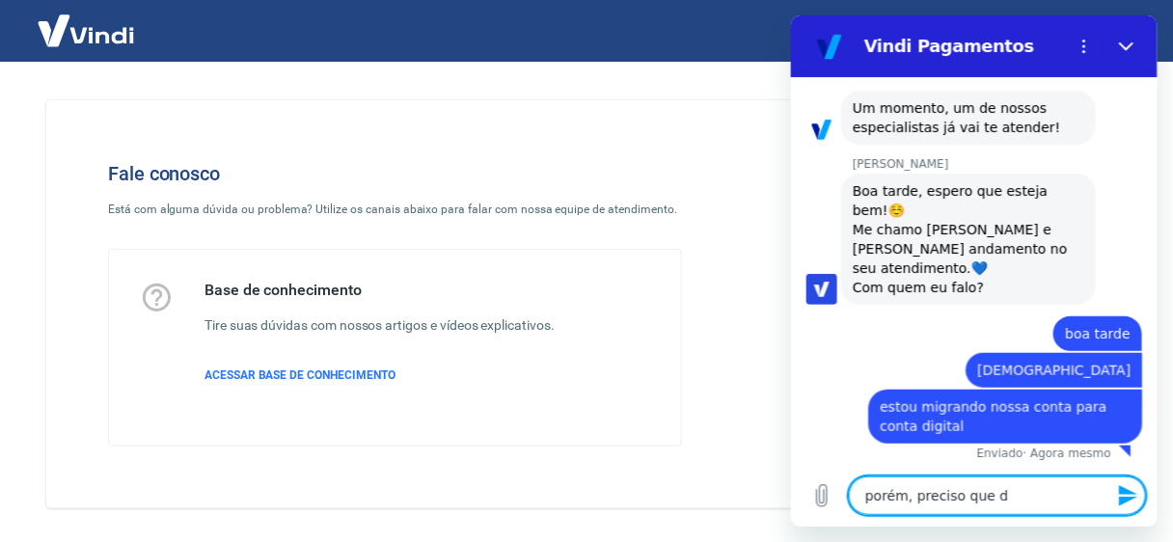
type textarea "porém, preciso que de"
type textarea "x"
type textarea "porém, preciso que des"
type textarea "x"
type textarea "porém, preciso que desa"
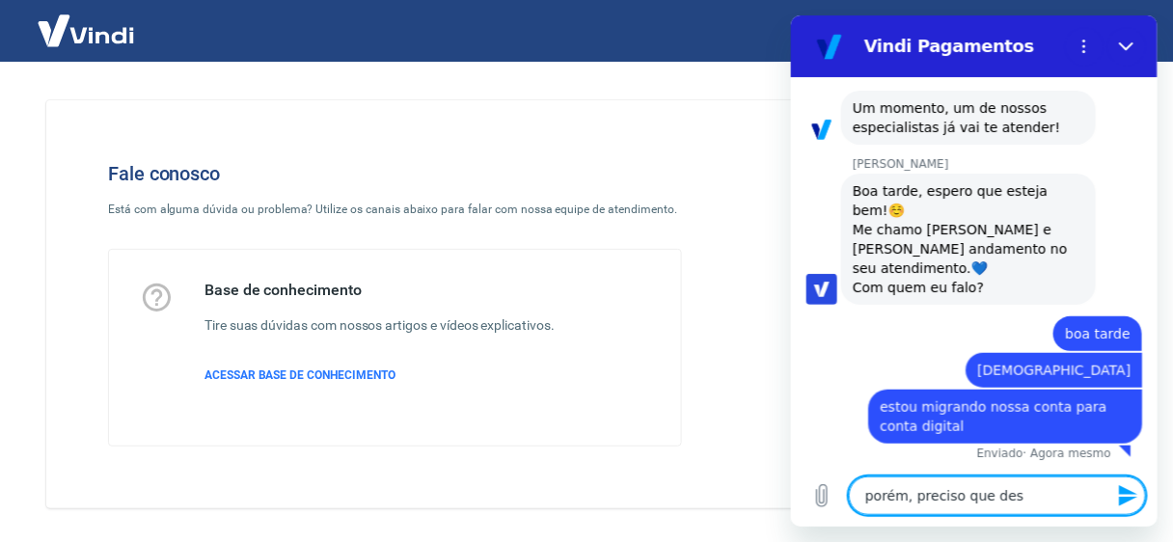
type textarea "x"
type textarea "porém, preciso que desab"
type textarea "x"
type textarea "porém, preciso que desabi"
type textarea "x"
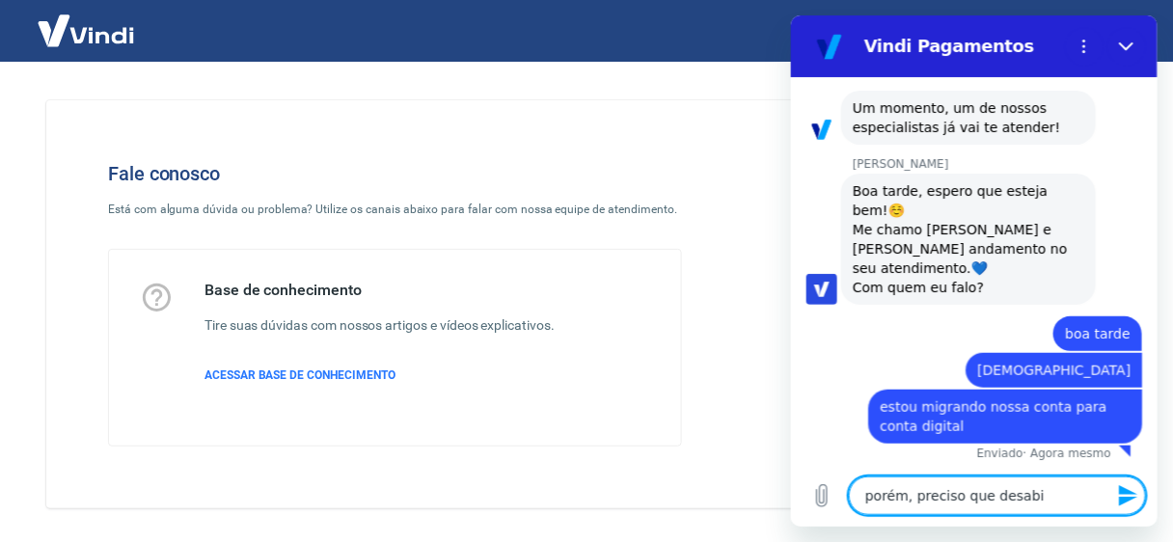
type textarea "porém, preciso que desabil"
type textarea "x"
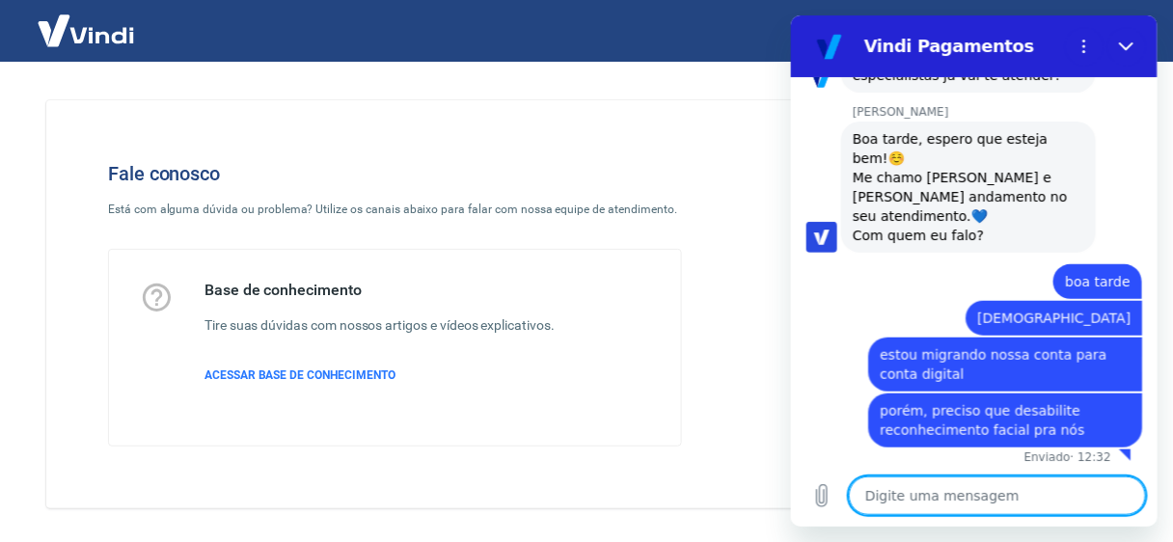
scroll to position [262, 0]
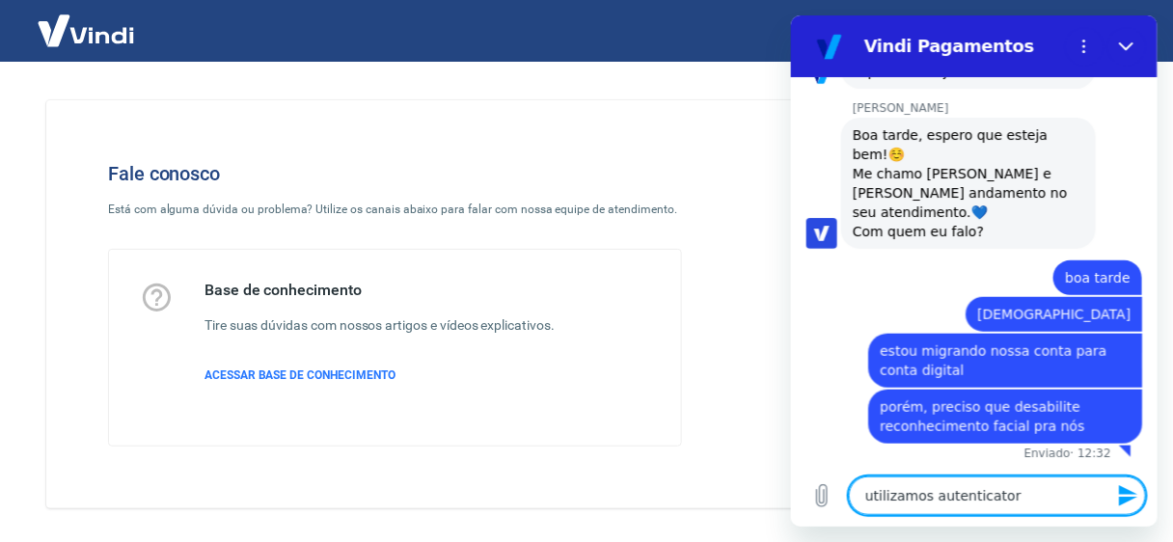
click at [947, 497] on textarea "utilizamos autenticator" at bounding box center [996, 495] width 297 height 39
click at [1012, 494] on textarea "utilizamos authenticator" at bounding box center [996, 495] width 297 height 39
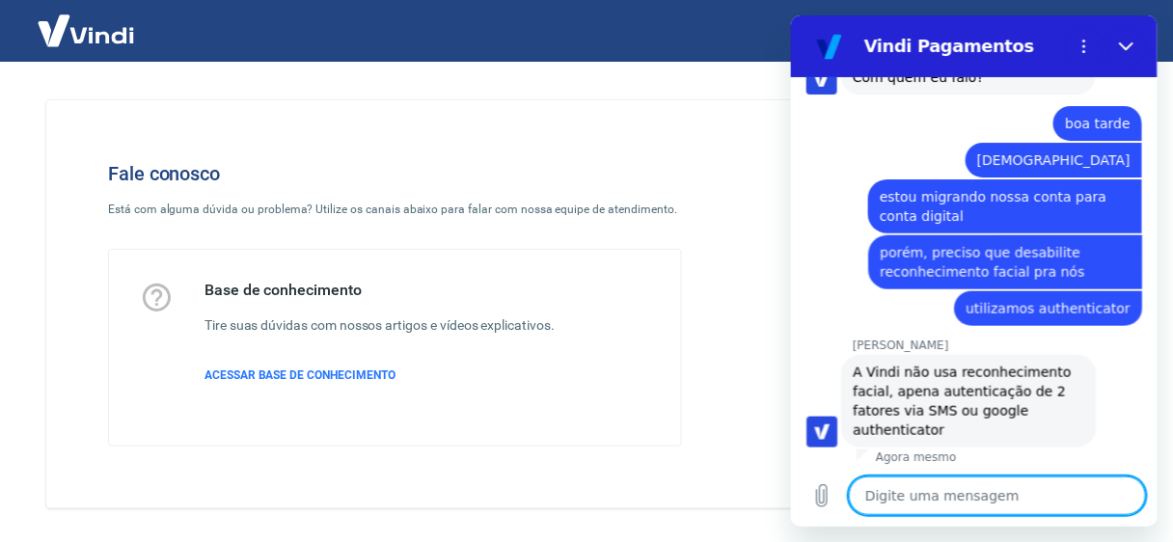
scroll to position [421, 0]
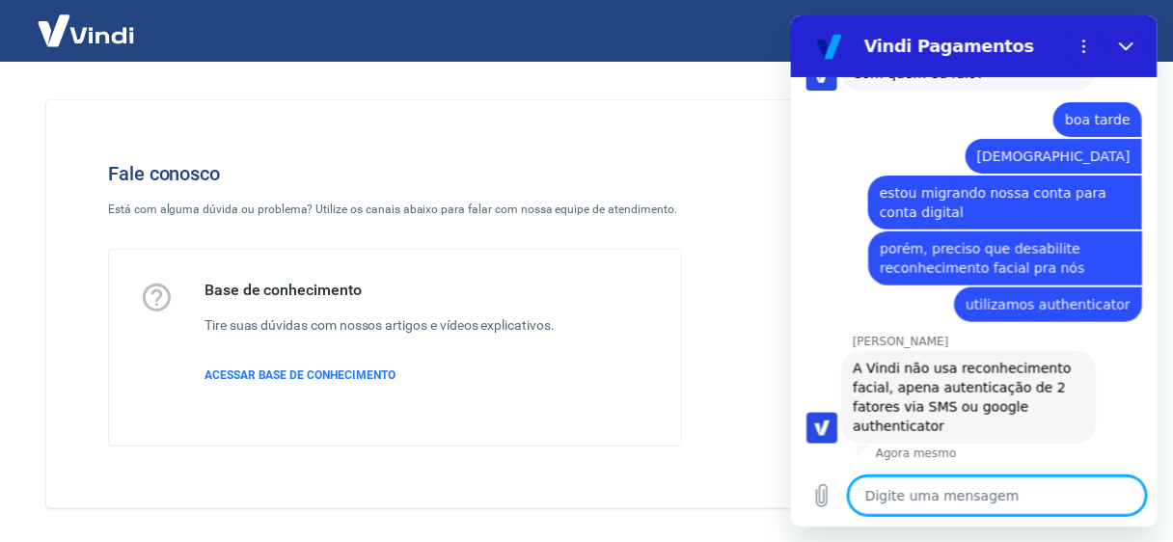
click at [932, 496] on textarea at bounding box center [996, 495] width 297 height 39
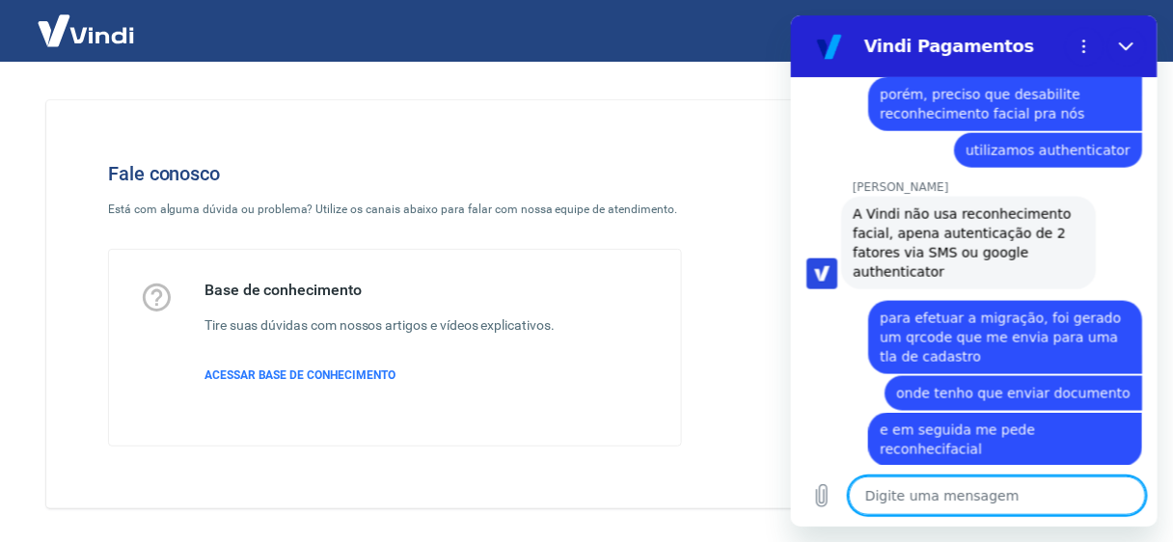
scroll to position [579, 0]
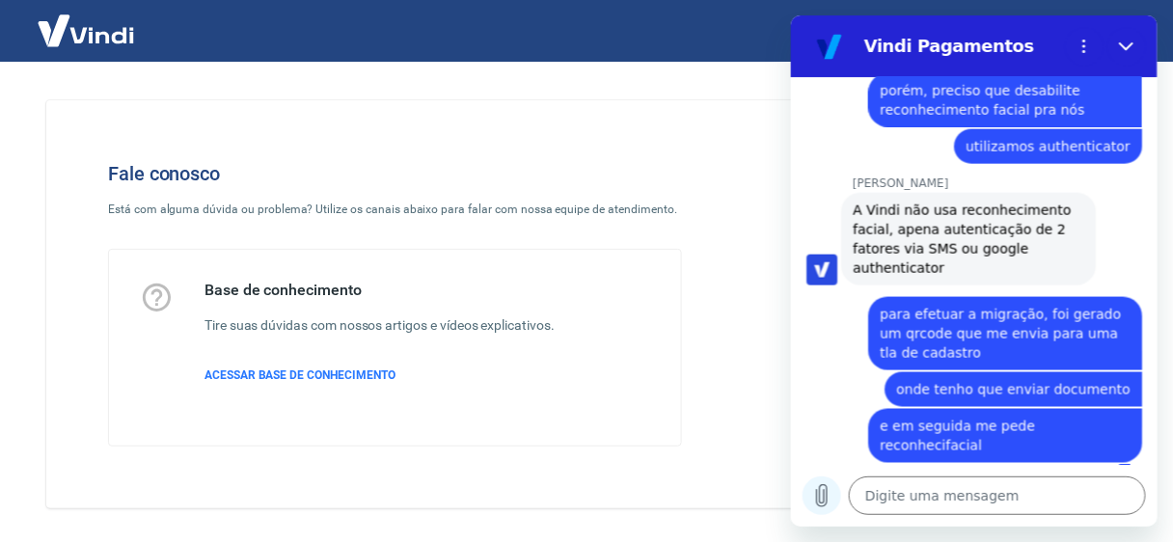
click at [811, 501] on icon "Carregar arquivo" at bounding box center [820, 494] width 23 height 23
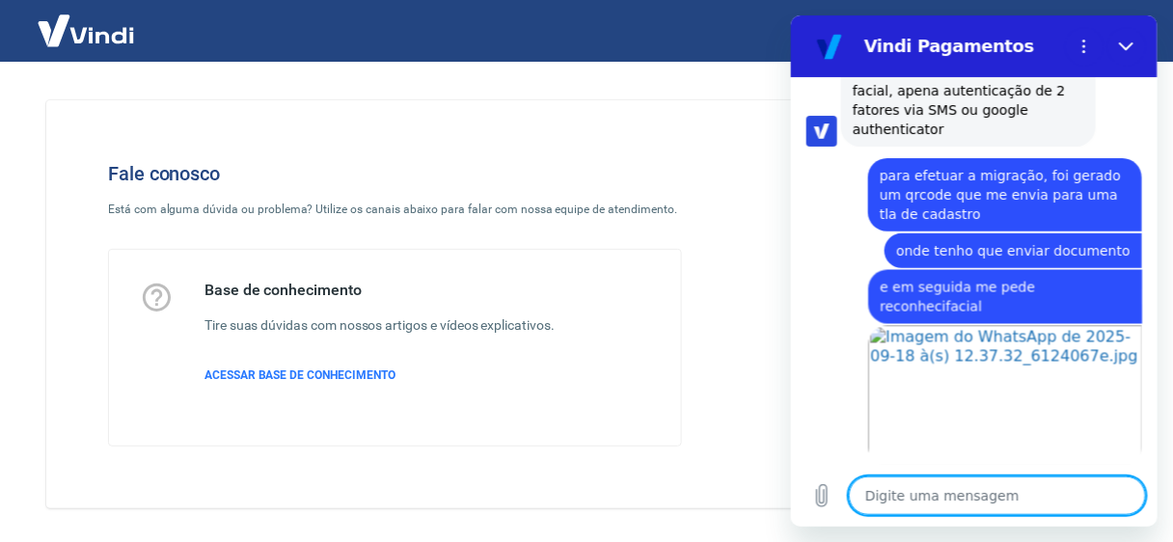
scroll to position [722, 0]
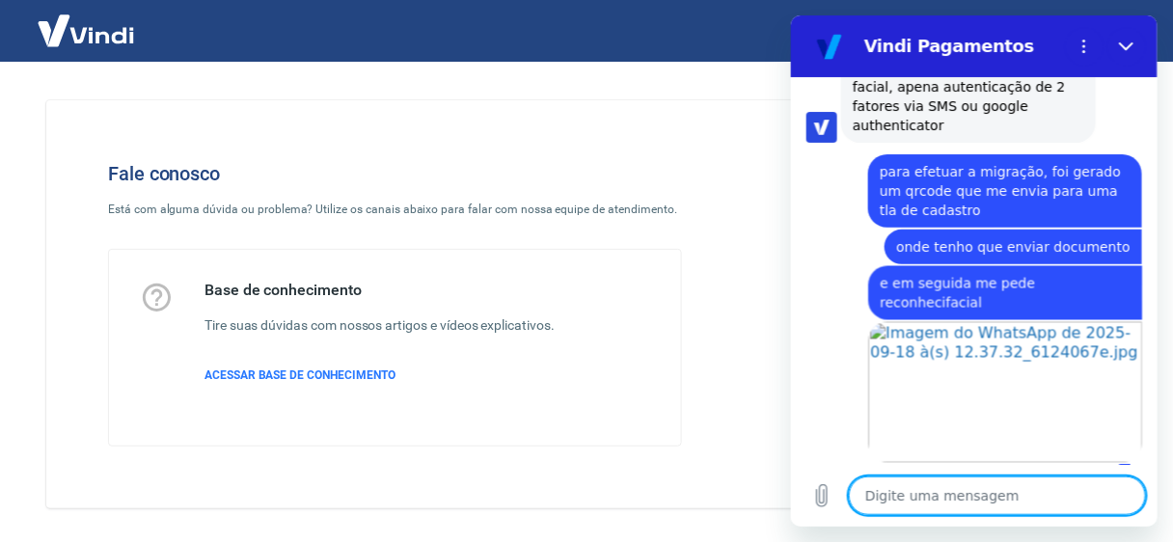
click at [1006, 485] on textarea at bounding box center [996, 495] width 297 height 39
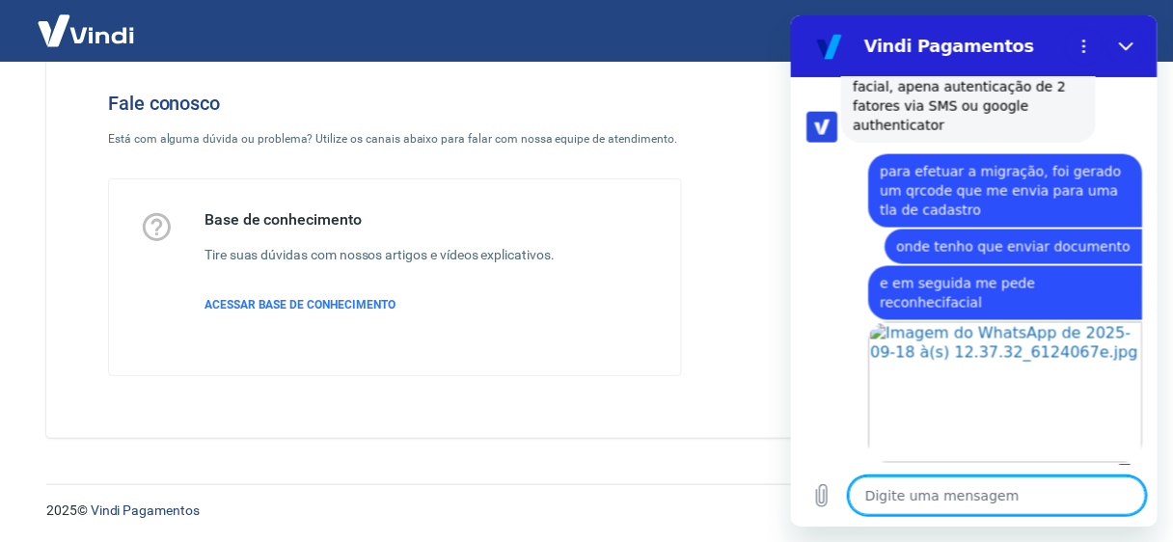
click at [935, 492] on textarea at bounding box center [996, 495] width 297 height 39
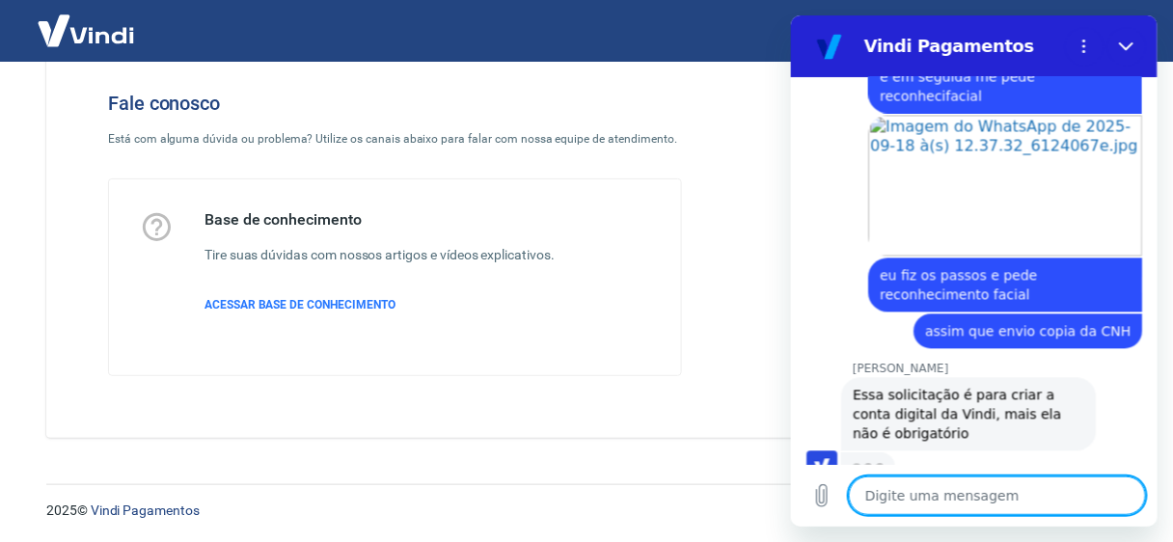
scroll to position [926, 0]
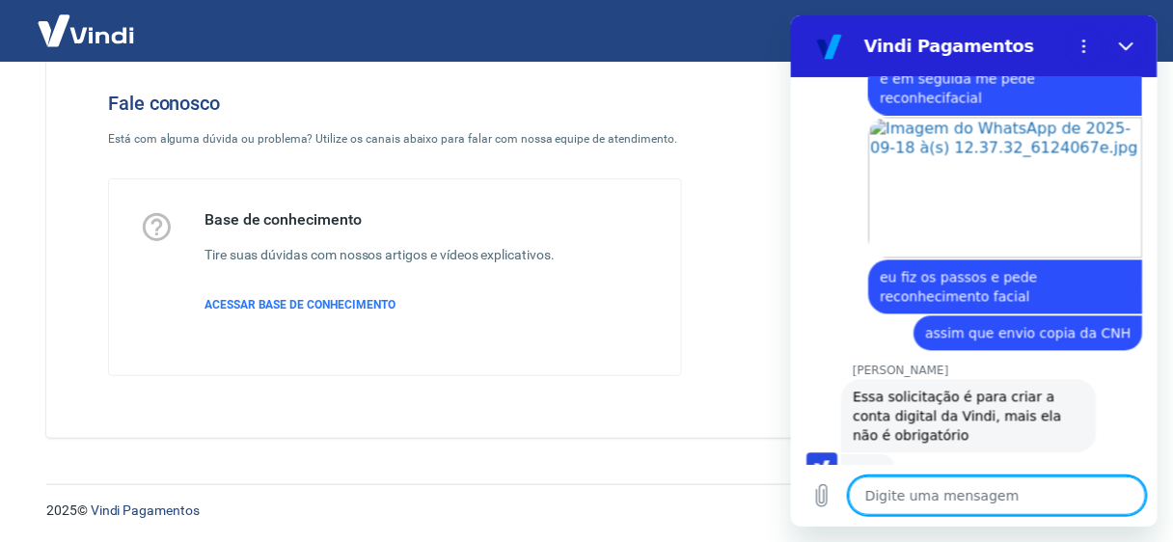
click at [977, 494] on textarea at bounding box center [996, 495] width 297 height 39
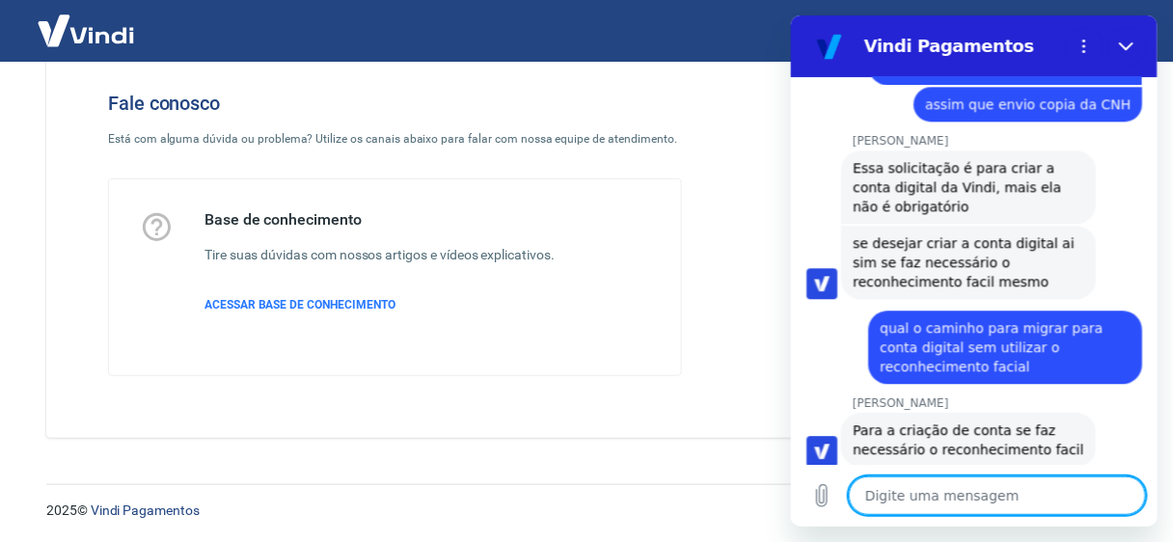
scroll to position [1160, 0]
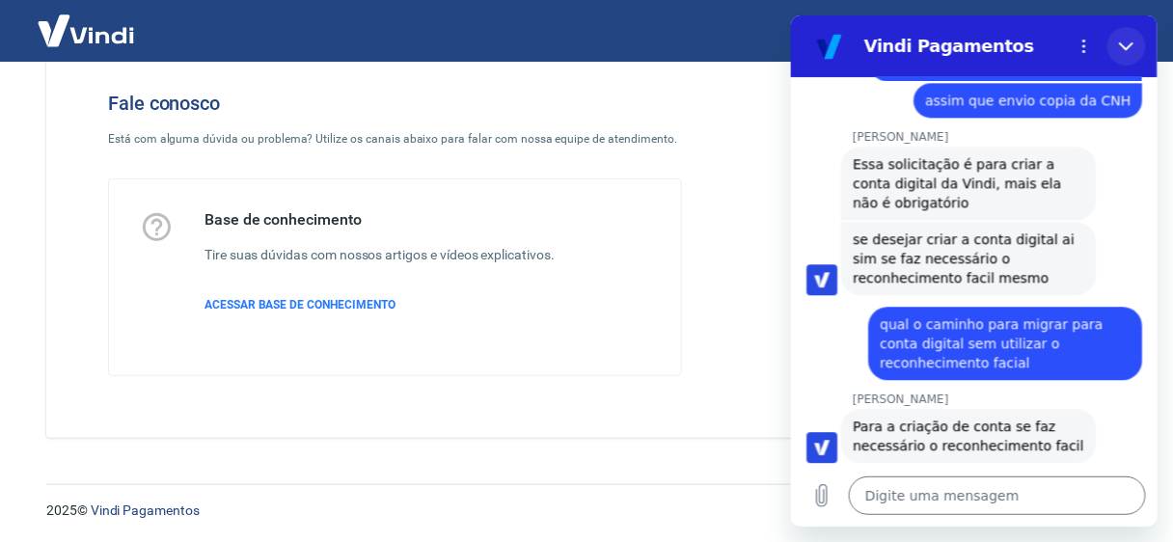
click at [1115, 49] on button "Fechar" at bounding box center [1126, 45] width 39 height 39
